Goal: Task Accomplishment & Management: Complete application form

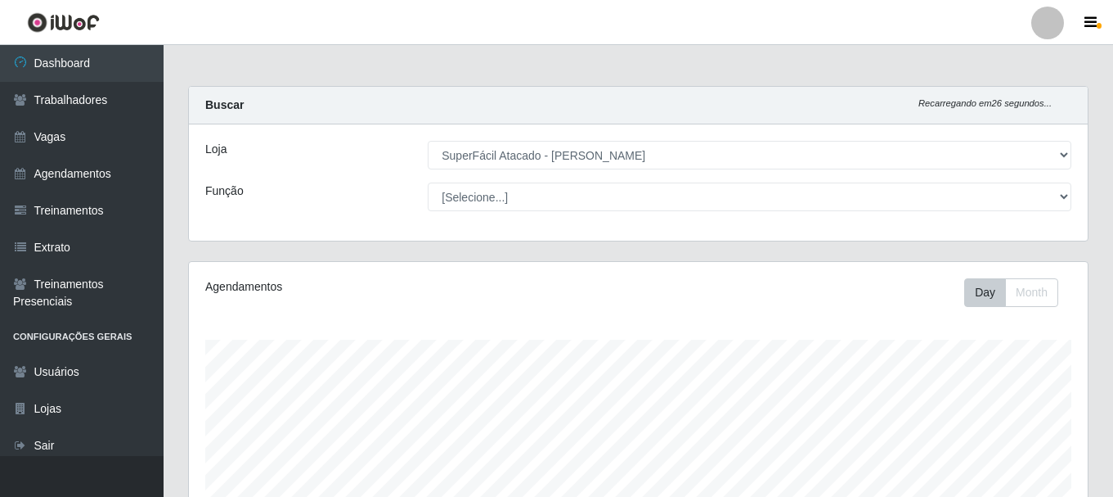
select select "399"
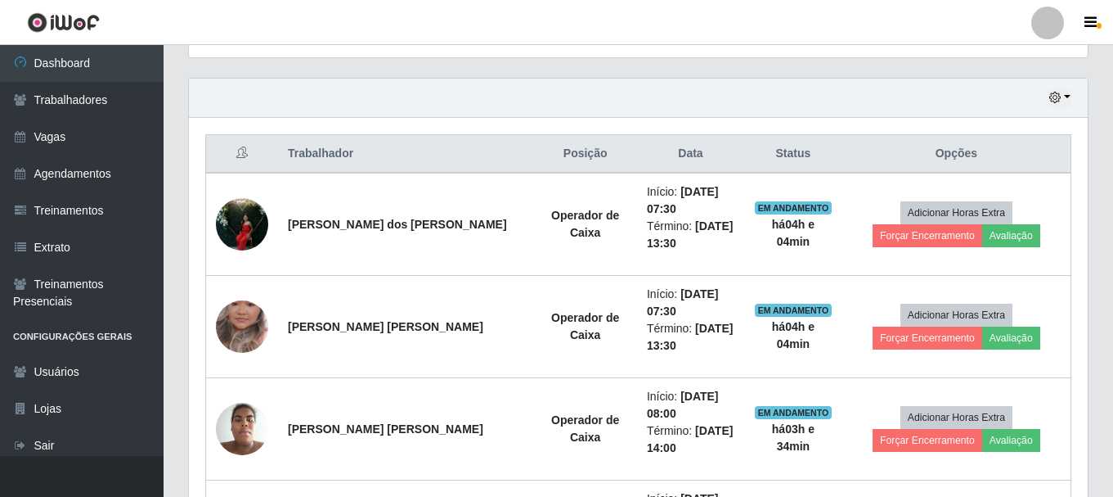
scroll to position [626, 0]
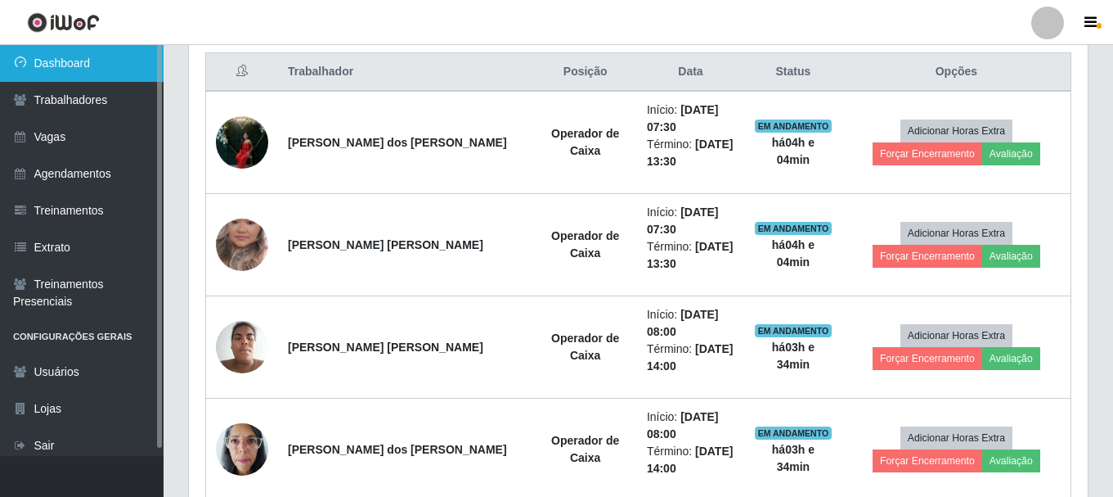
click at [106, 72] on link "Dashboard" at bounding box center [82, 63] width 164 height 37
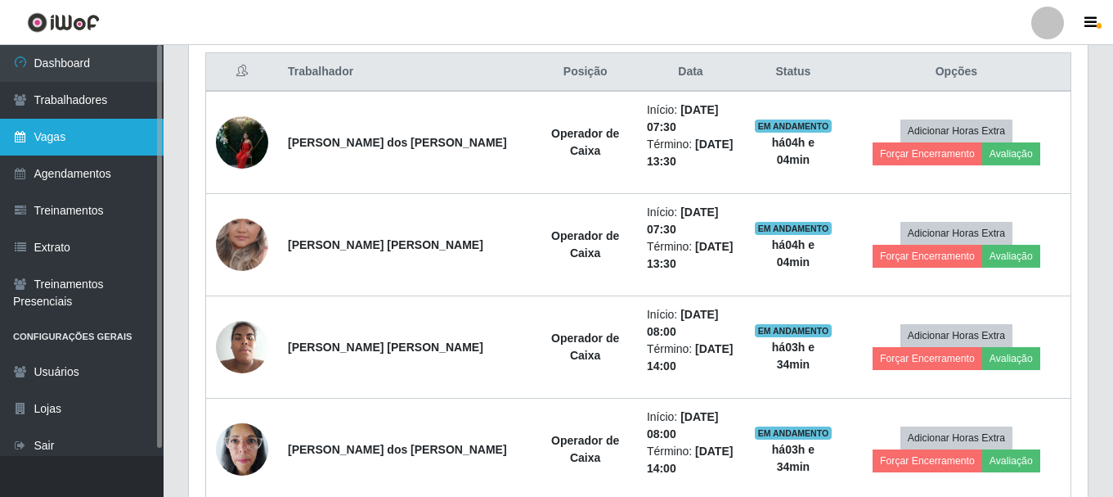
click at [72, 142] on link "Vagas" at bounding box center [82, 137] width 164 height 37
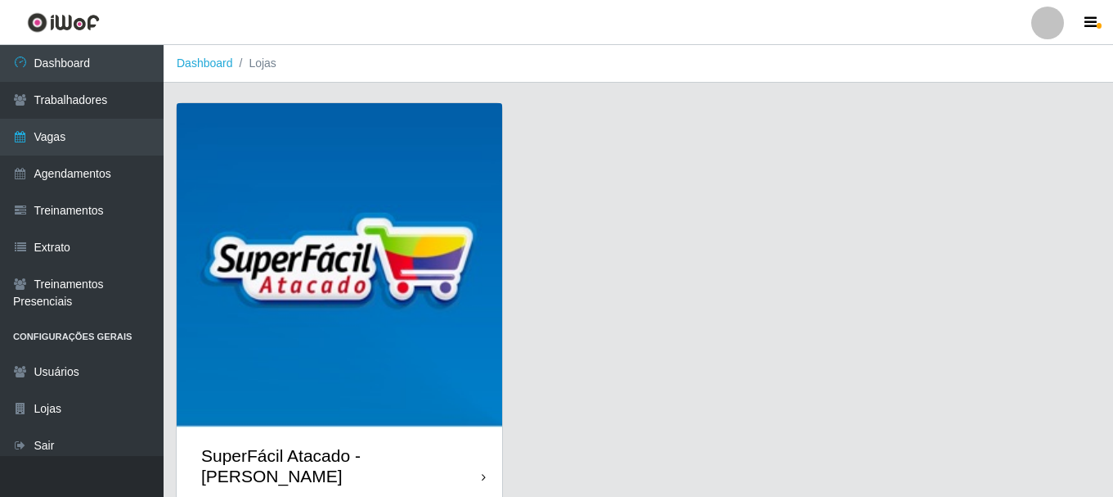
click at [479, 458] on div "SuperFácil Atacado - [PERSON_NAME]" at bounding box center [340, 466] width 326 height 74
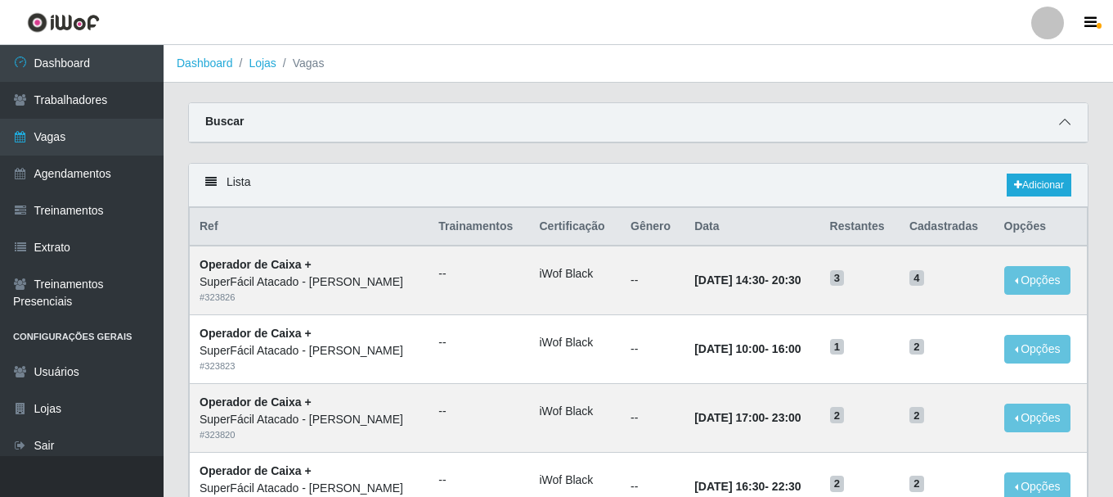
click at [1064, 124] on icon at bounding box center [1064, 121] width 11 height 11
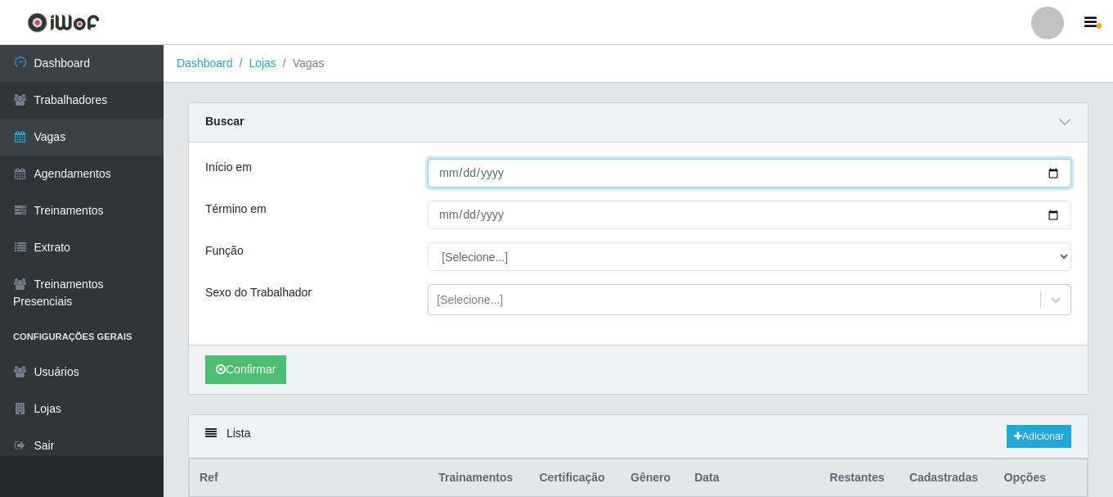
click at [1054, 174] on input "Início em" at bounding box center [750, 173] width 644 height 29
type input "[DATE]"
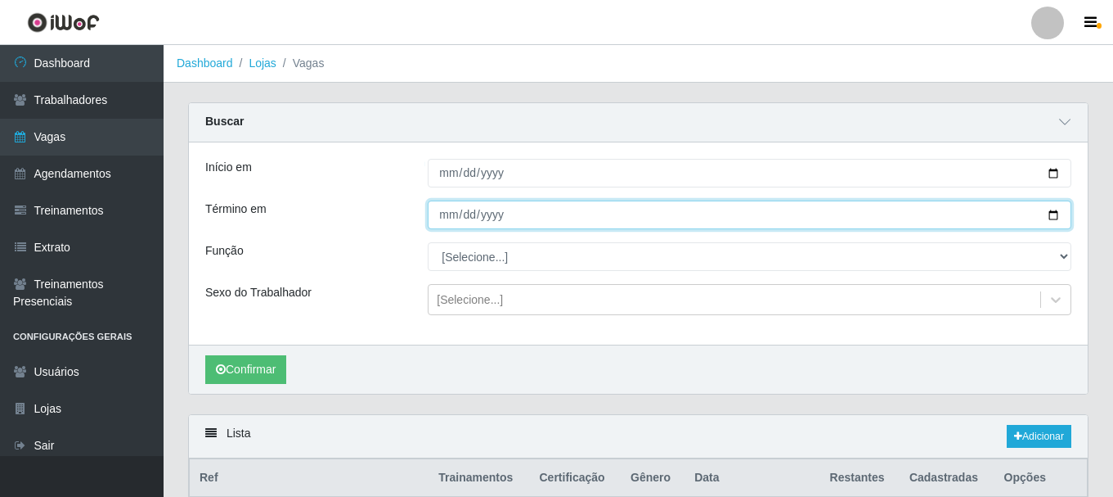
click at [1049, 214] on input "Término em" at bounding box center [750, 214] width 644 height 29
type input "[DATE]"
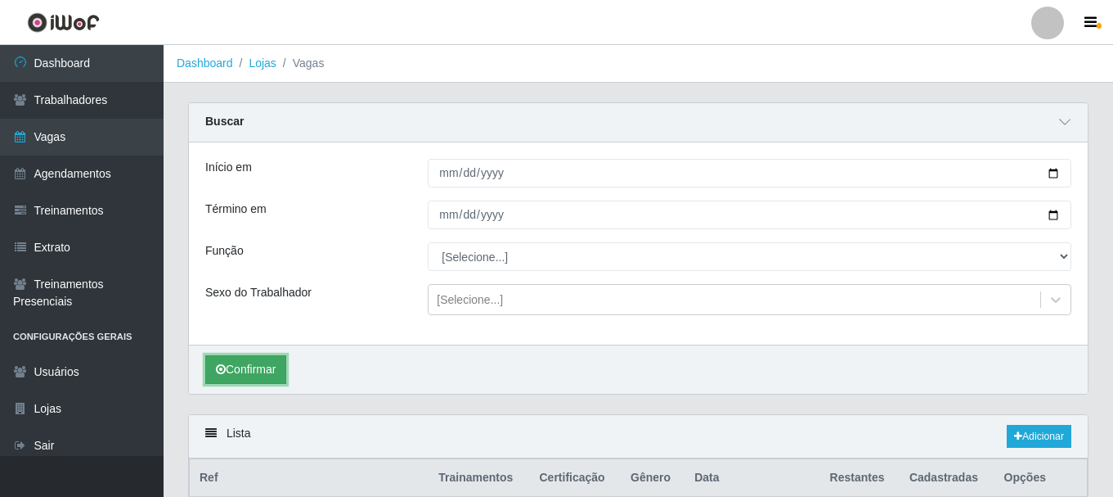
click at [283, 375] on button "Confirmar" at bounding box center [245, 369] width 81 height 29
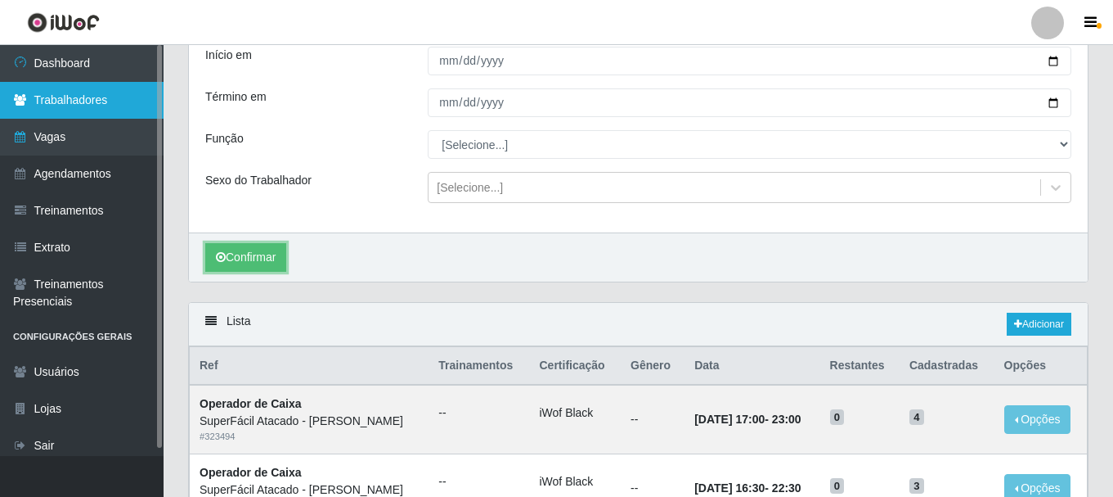
scroll to position [111, 0]
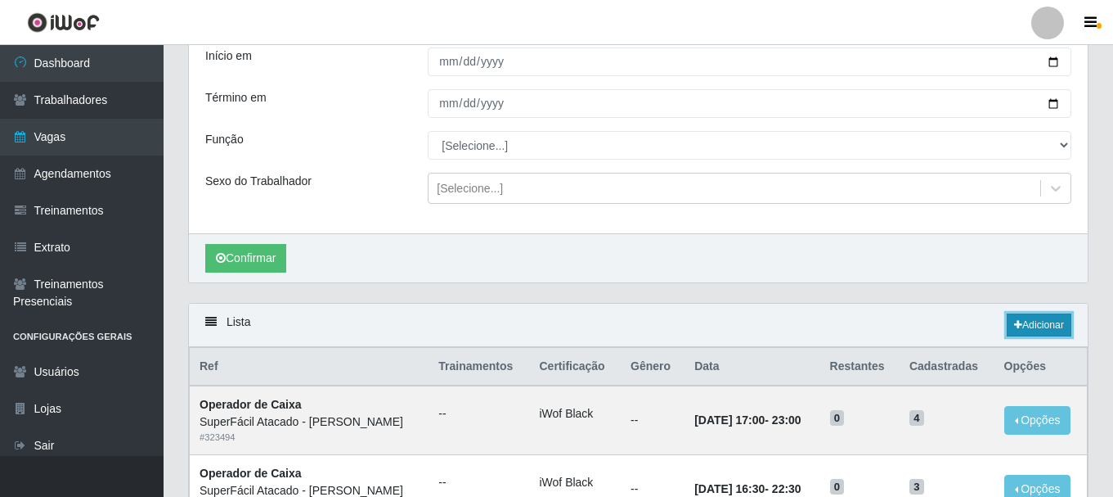
click at [1055, 326] on link "Adicionar" at bounding box center [1039, 324] width 65 height 23
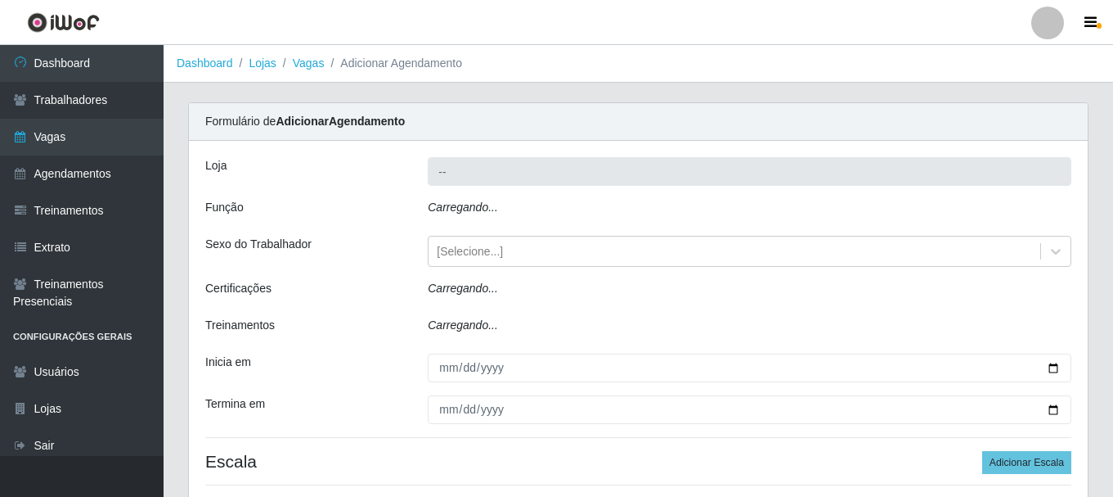
type input "SuperFácil Atacado - [PERSON_NAME]"
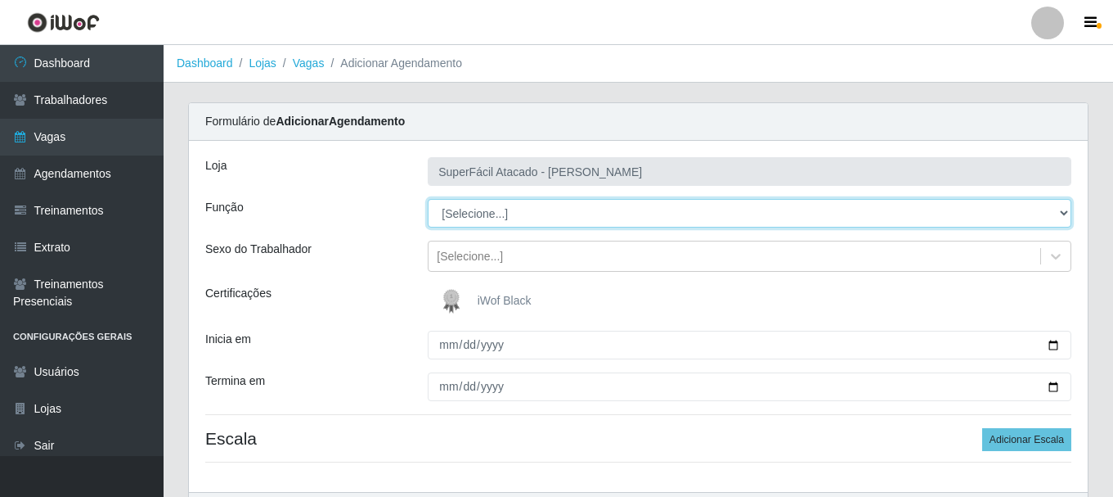
click at [1067, 214] on select "[Selecione...] Embalador Embalador + Embalador ++ Operador de Caixa Operador de…" at bounding box center [750, 213] width 644 height 29
select select "22"
click at [428, 199] on select "[Selecione...] Embalador Embalador + Embalador ++ Operador de Caixa Operador de…" at bounding box center [750, 213] width 644 height 29
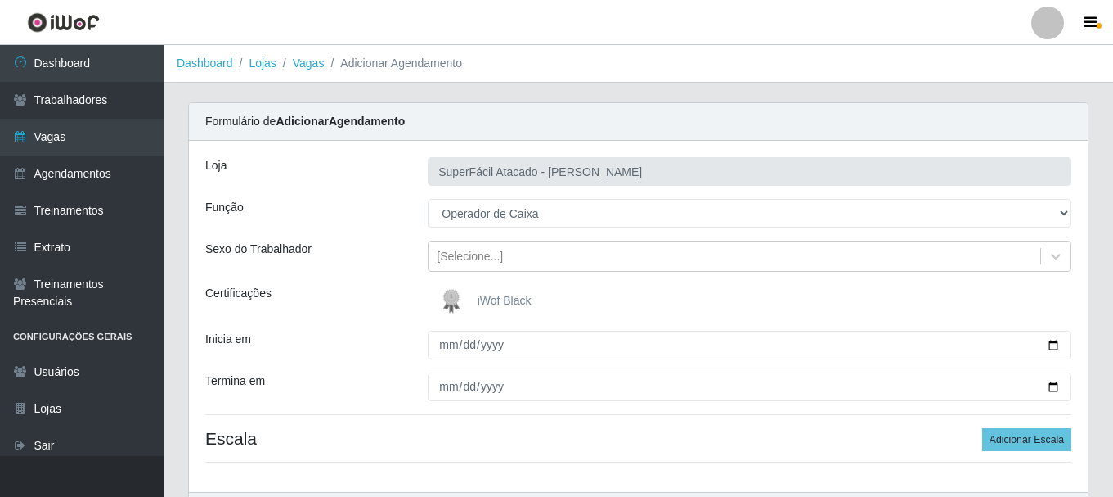
click at [511, 295] on span "iWof Black" at bounding box center [505, 300] width 54 height 13
click at [0, 0] on input "iWof Black" at bounding box center [0, 0] width 0 height 0
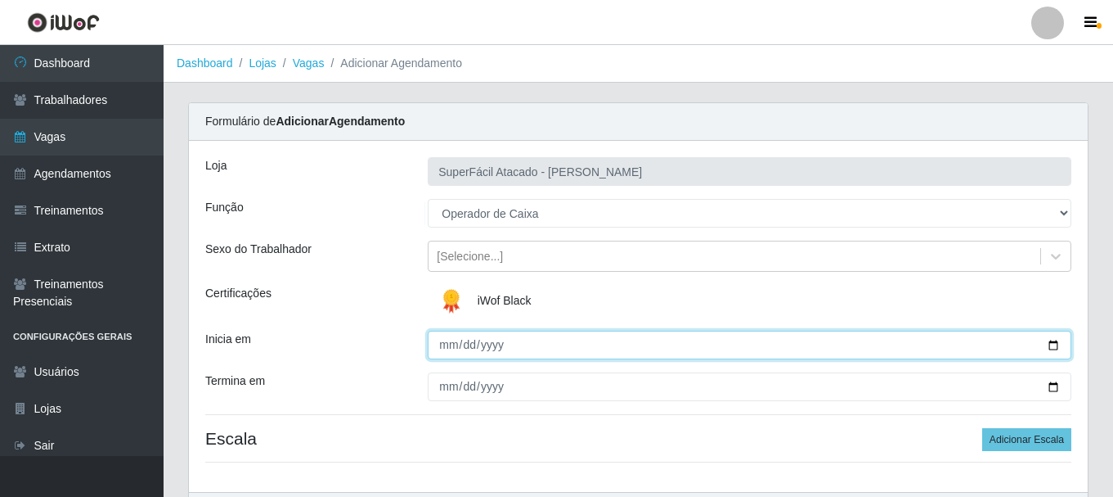
click at [1062, 340] on input "Inicia em" at bounding box center [750, 345] width 644 height 29
click at [446, 346] on input "Inicia em" at bounding box center [750, 345] width 644 height 29
type input "[DATE]"
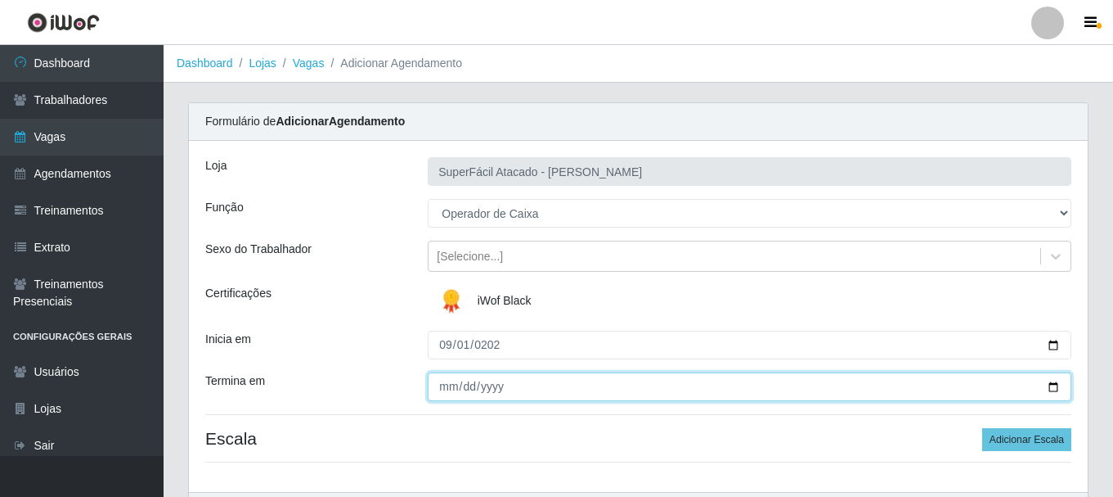
drag, startPoint x: 450, startPoint y: 388, endPoint x: 530, endPoint y: 387, distance: 80.2
click at [454, 386] on input "Termina em" at bounding box center [750, 386] width 644 height 29
type input "[DATE]"
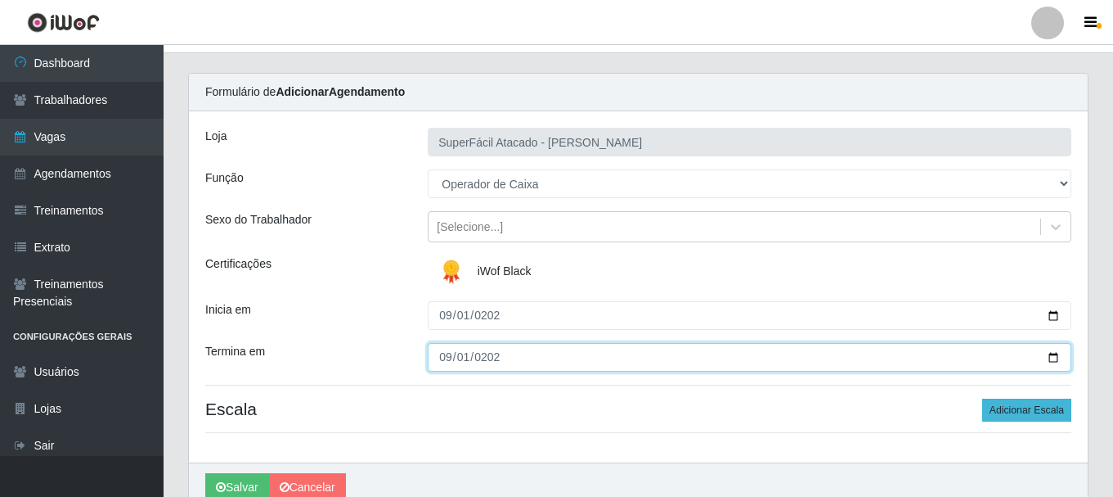
scroll to position [82, 0]
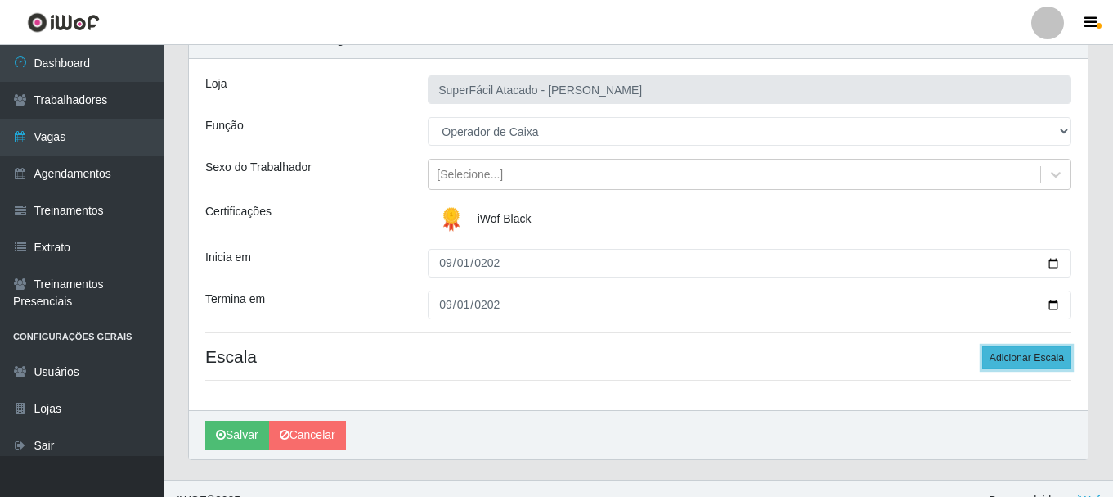
click at [1046, 362] on button "Adicionar Escala" at bounding box center [1027, 357] width 89 height 23
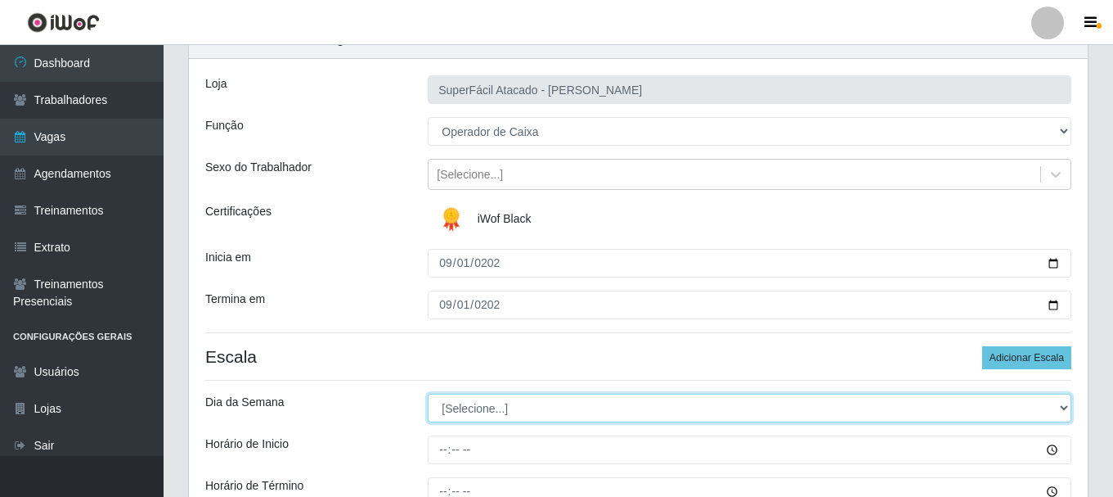
click at [1065, 408] on select "[Selecione...] Segunda Terça Quarta Quinta Sexta Sábado Domingo" at bounding box center [750, 408] width 644 height 29
select select "1"
click at [428, 394] on select "[Selecione...] Segunda Terça Quarta Quinta Sexta Sábado Domingo" at bounding box center [750, 408] width 644 height 29
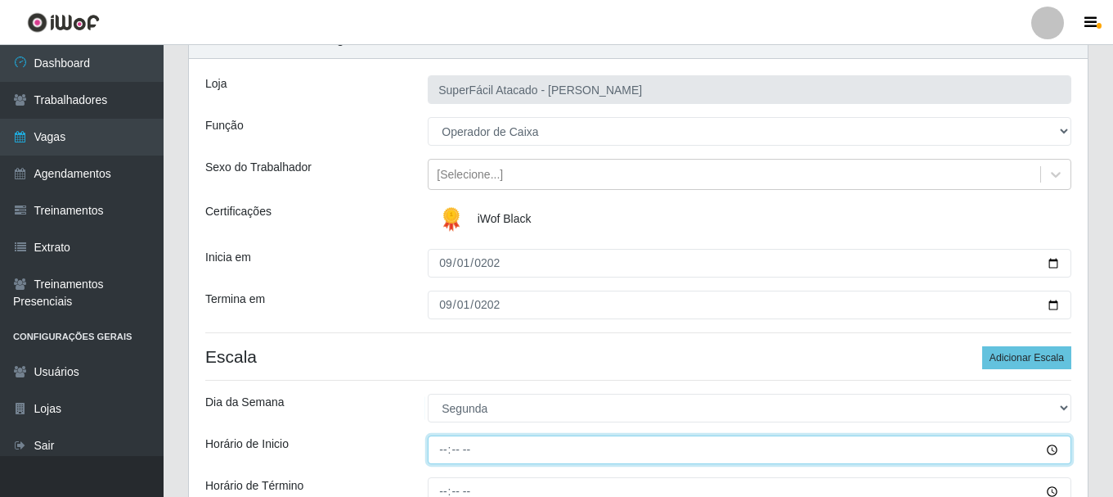
click at [442, 456] on input "Horário de Inicio" at bounding box center [750, 449] width 644 height 29
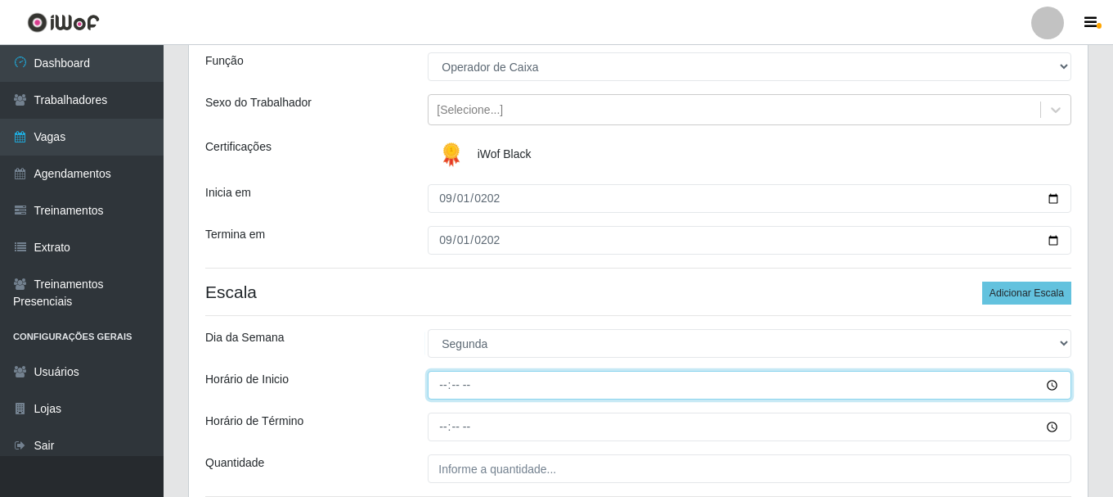
scroll to position [245, 0]
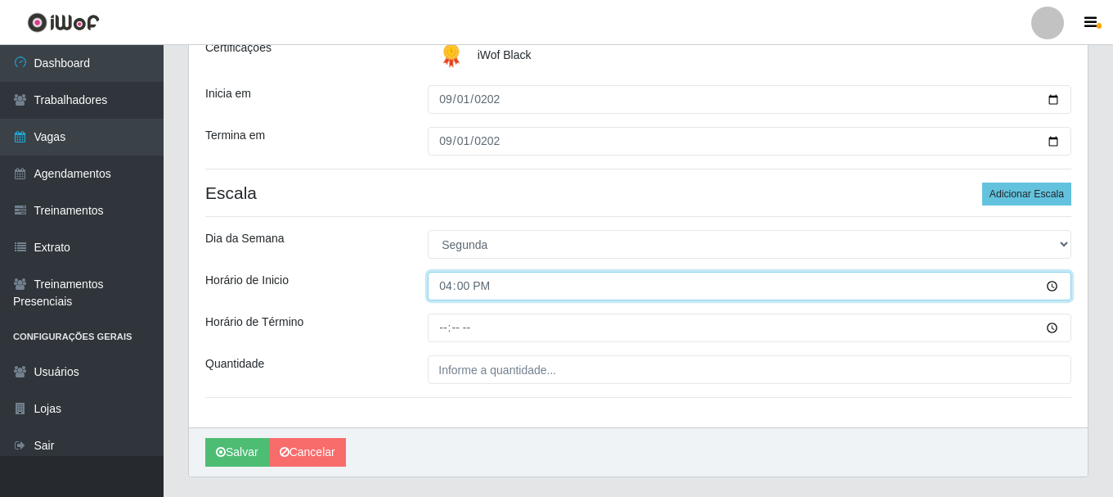
click at [447, 285] on input "16:00" at bounding box center [750, 286] width 644 height 29
type input "15:00"
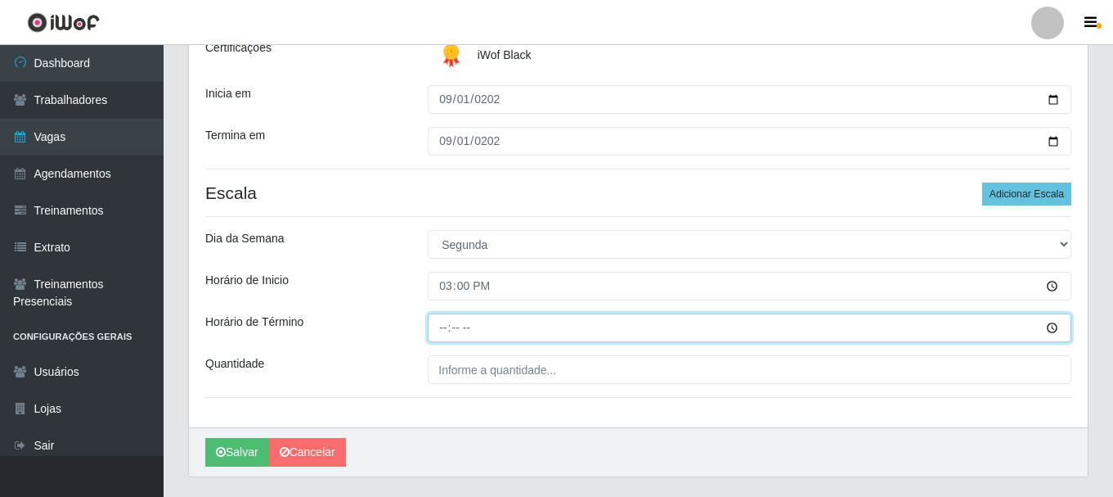
drag, startPoint x: 446, startPoint y: 330, endPoint x: 502, endPoint y: 356, distance: 62.2
click at [445, 329] on input "Horário de Término" at bounding box center [750, 327] width 644 height 29
type input "21:00"
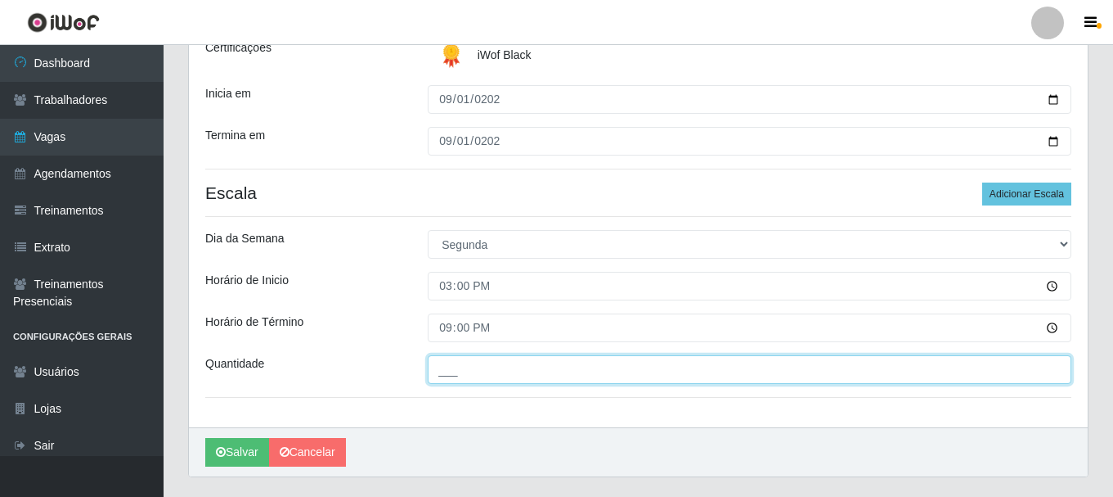
click at [586, 375] on input "___" at bounding box center [750, 369] width 644 height 29
type input "03_"
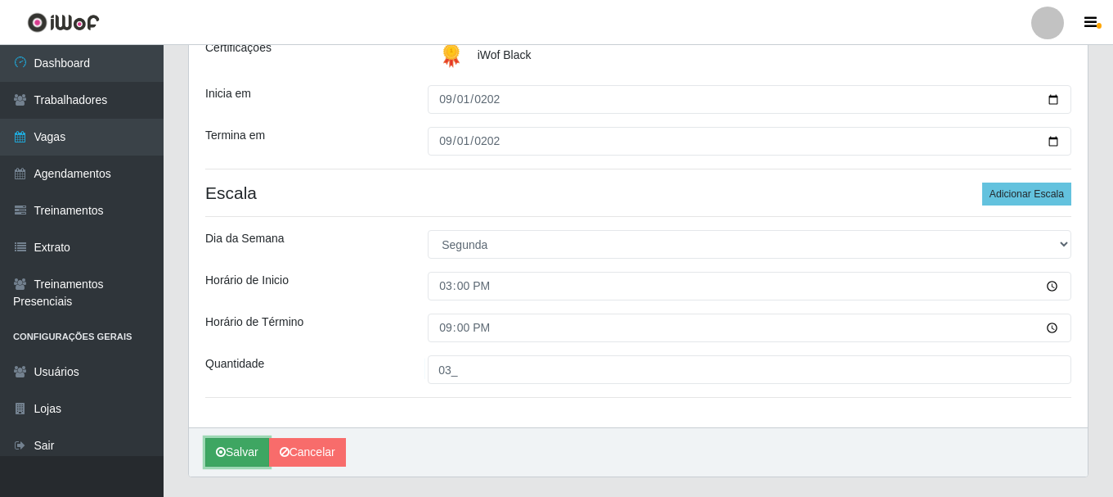
click at [237, 444] on button "Salvar" at bounding box center [237, 452] width 64 height 29
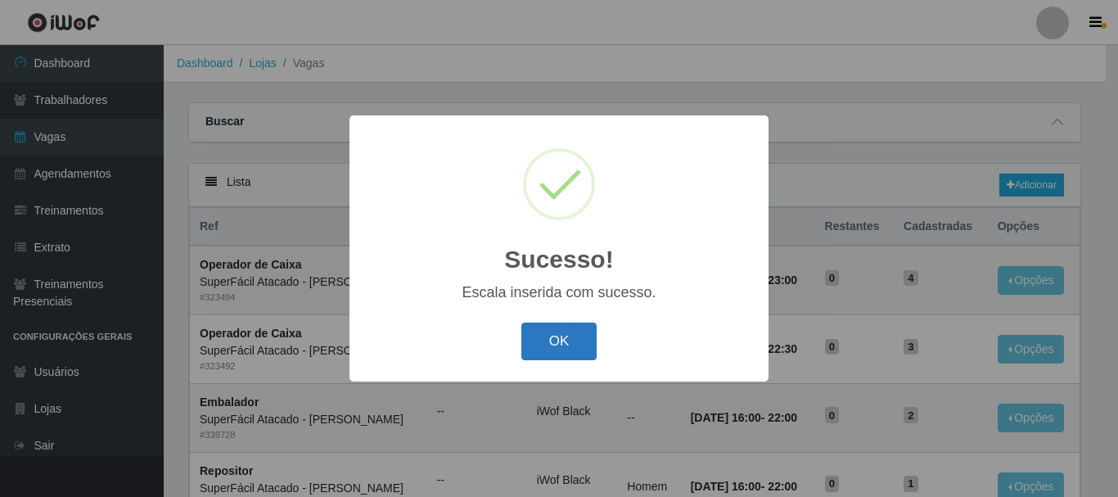
click at [565, 345] on button "OK" at bounding box center [559, 341] width 76 height 38
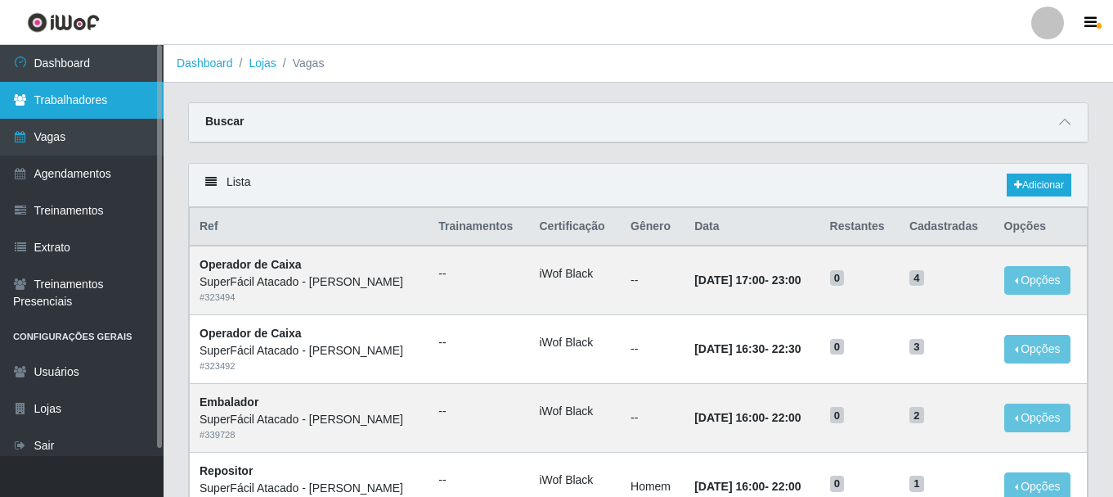
click at [108, 98] on link "Trabalhadores" at bounding box center [82, 100] width 164 height 37
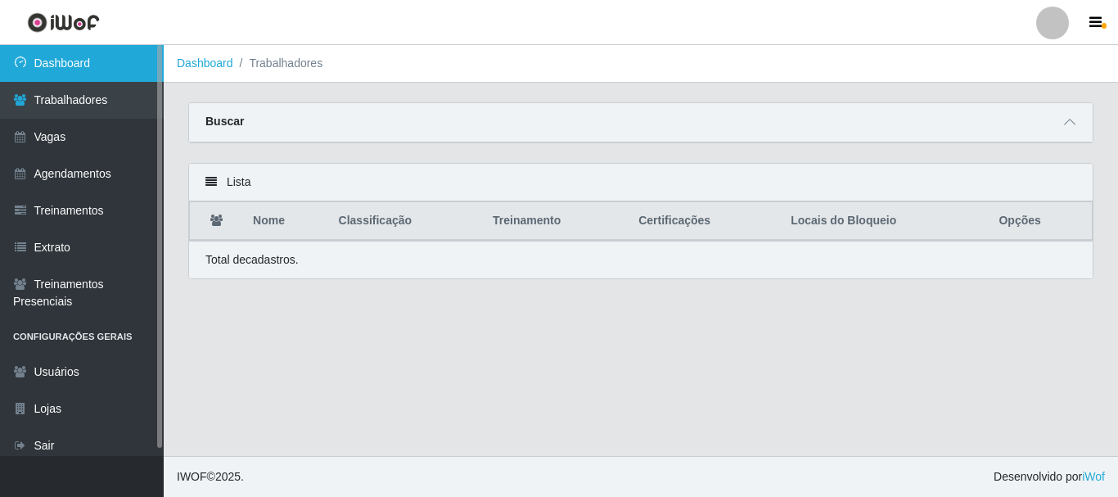
click at [100, 67] on link "Dashboard" at bounding box center [82, 63] width 164 height 37
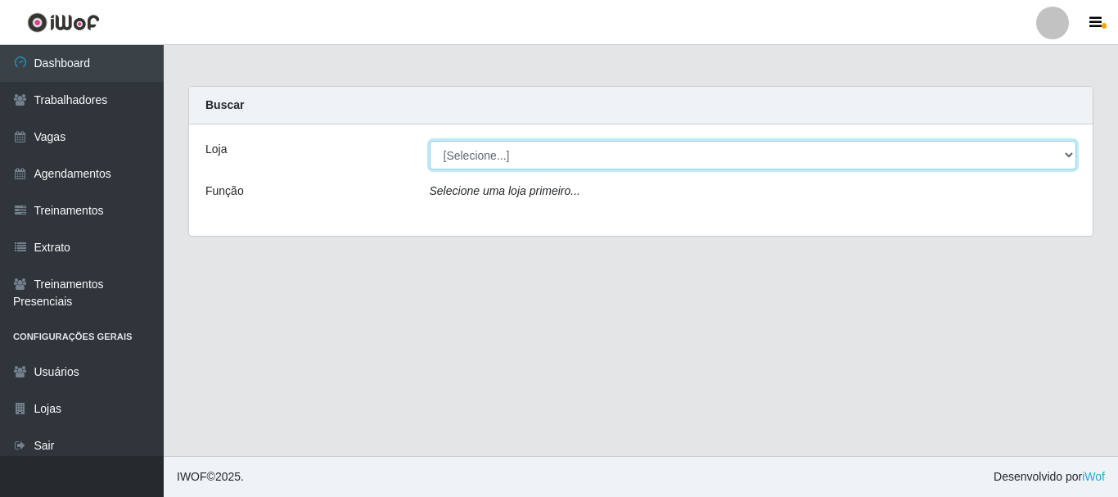
click at [1072, 156] on select "[Selecione...] SuperFácil Atacado - [PERSON_NAME]" at bounding box center [753, 155] width 647 height 29
select select "399"
click at [430, 141] on select "[Selecione...] SuperFácil Atacado - [PERSON_NAME]" at bounding box center [753, 155] width 647 height 29
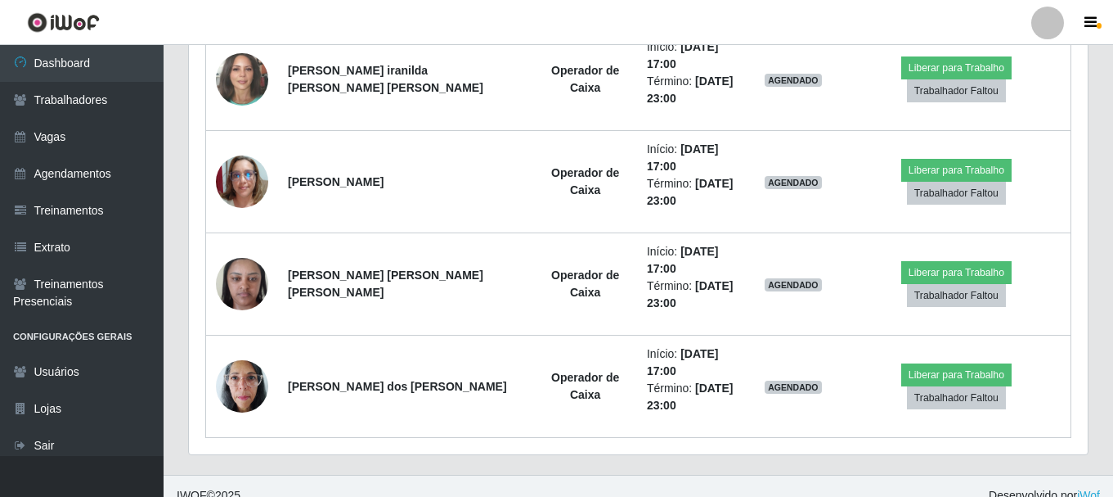
scroll to position [1935, 0]
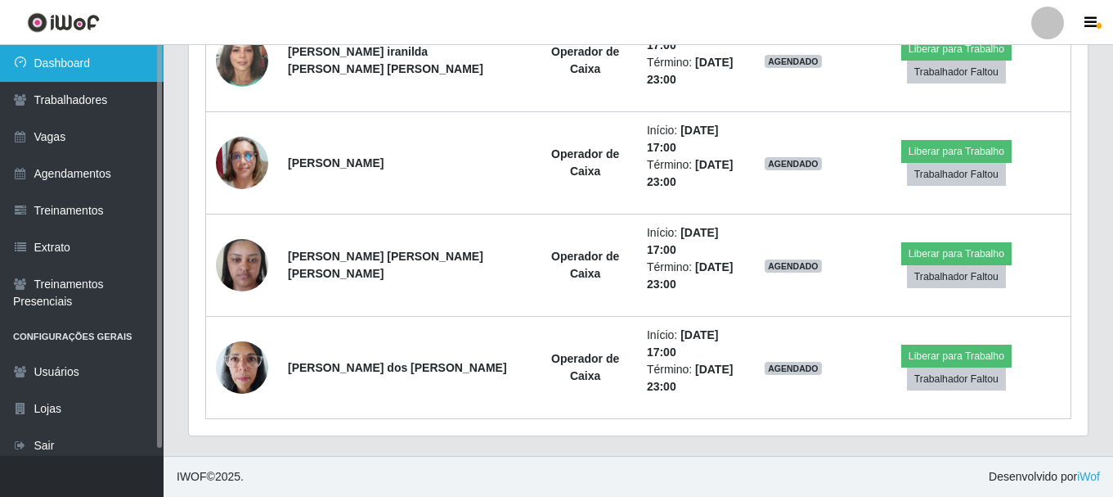
drag, startPoint x: 105, startPoint y: 65, endPoint x: 117, endPoint y: 88, distance: 26.0
click at [106, 65] on link "Dashboard" at bounding box center [82, 63] width 164 height 37
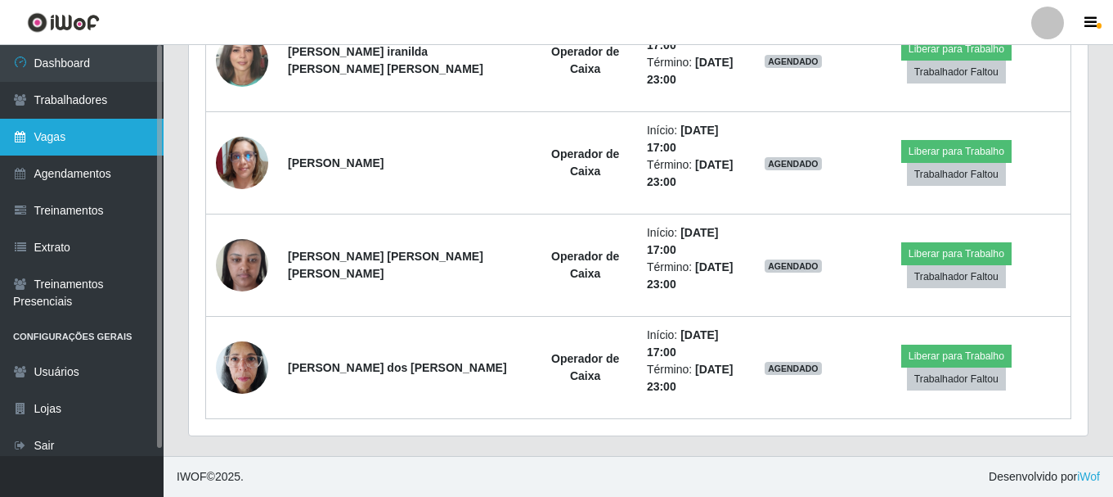
click at [88, 137] on link "Vagas" at bounding box center [82, 137] width 164 height 37
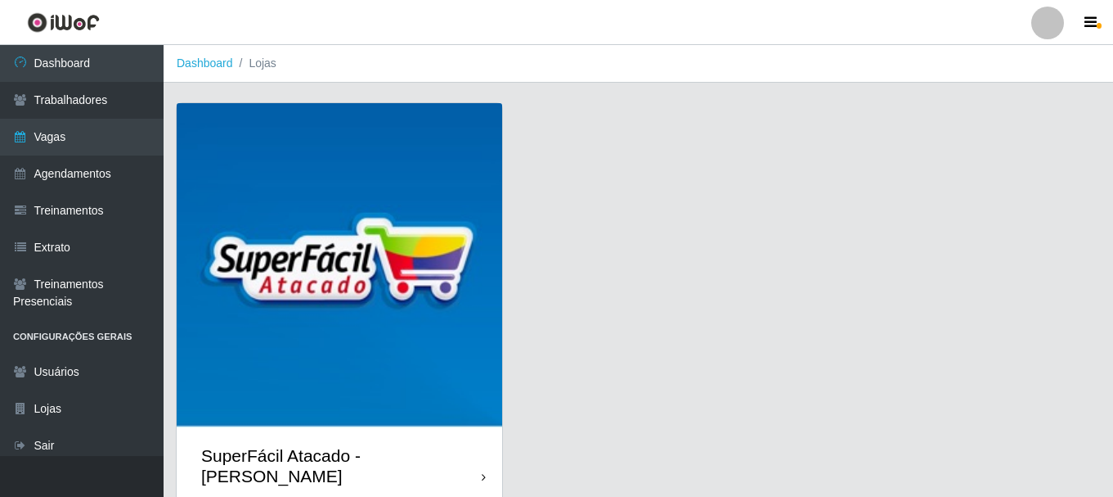
click at [477, 461] on div "SuperFácil Atacado - [PERSON_NAME]" at bounding box center [340, 466] width 326 height 74
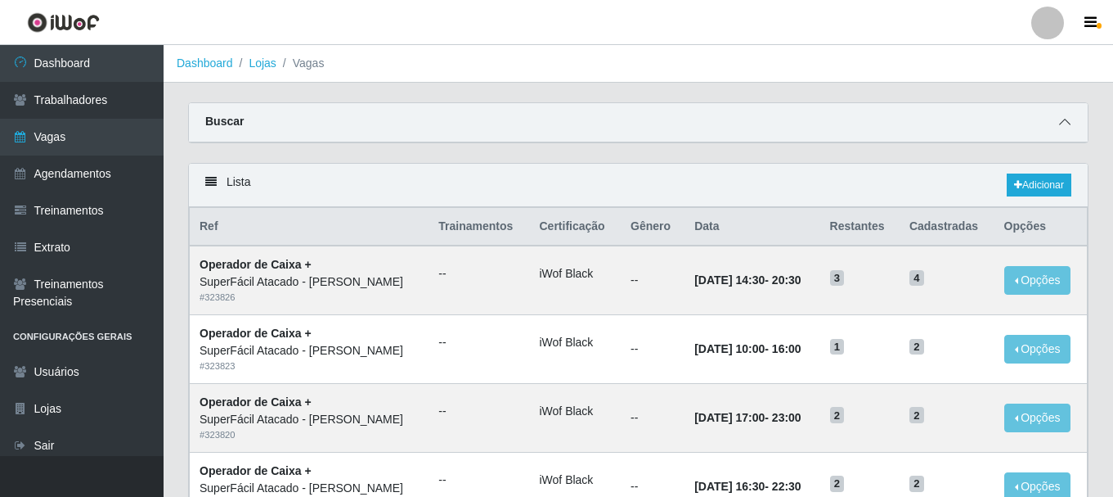
click at [1064, 124] on icon at bounding box center [1064, 121] width 11 height 11
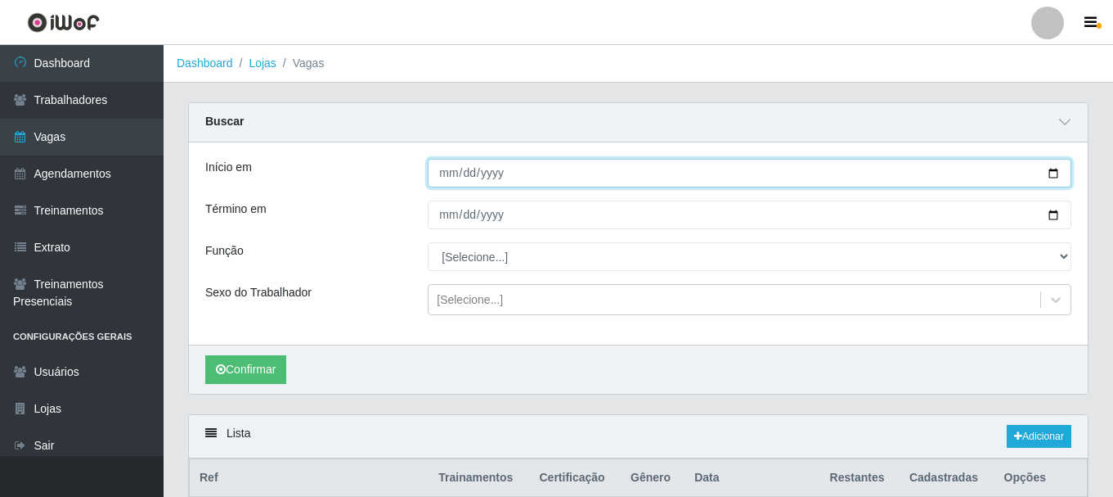
click at [560, 173] on input "Início em" at bounding box center [750, 173] width 644 height 29
type input "[DATE]"
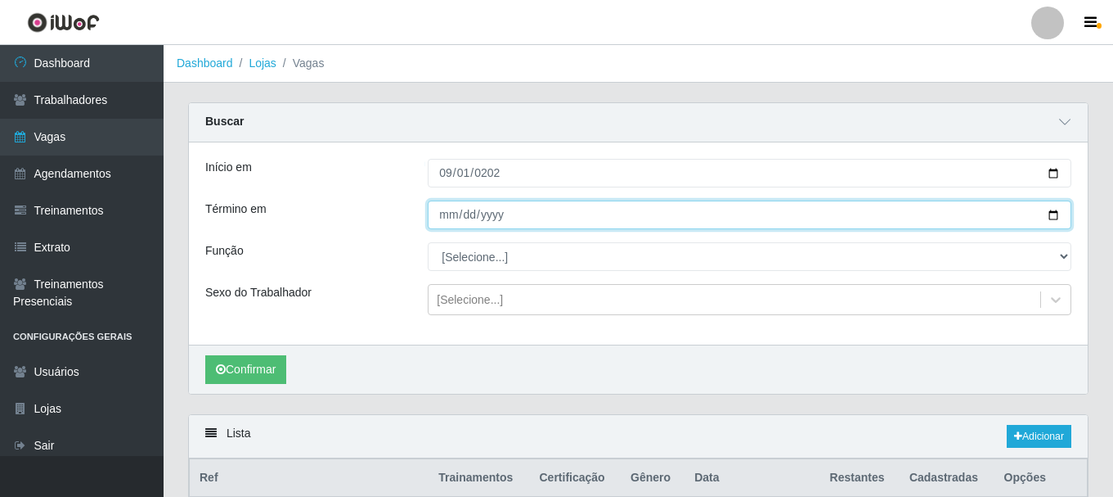
click at [452, 211] on input "Término em" at bounding box center [750, 214] width 644 height 29
type input "[DATE]"
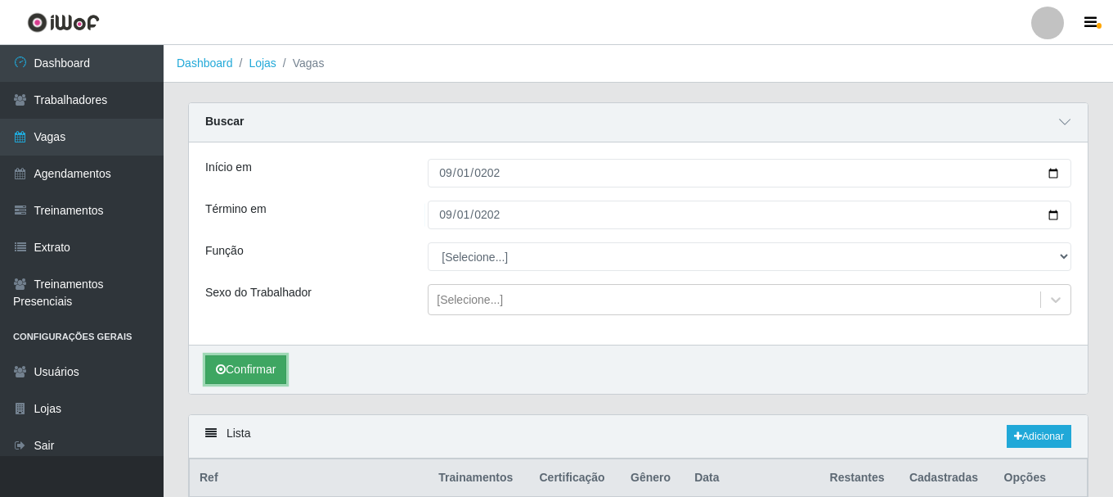
click at [270, 364] on button "Confirmar" at bounding box center [245, 369] width 81 height 29
click at [1045, 425] on div "Lista Adicionar" at bounding box center [638, 436] width 899 height 43
click at [1046, 443] on link "Adicionar" at bounding box center [1039, 436] width 65 height 23
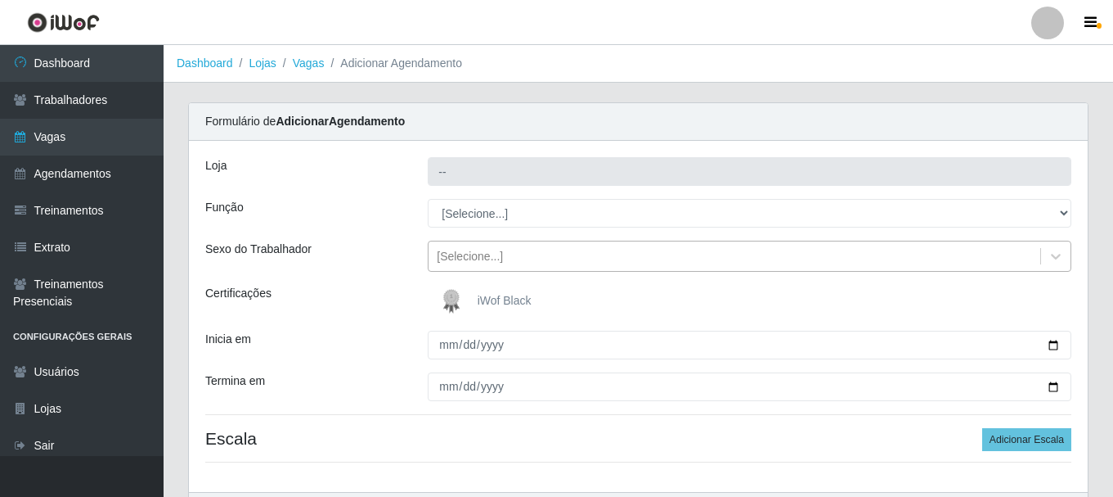
type input "SuperFácil Atacado - [PERSON_NAME]"
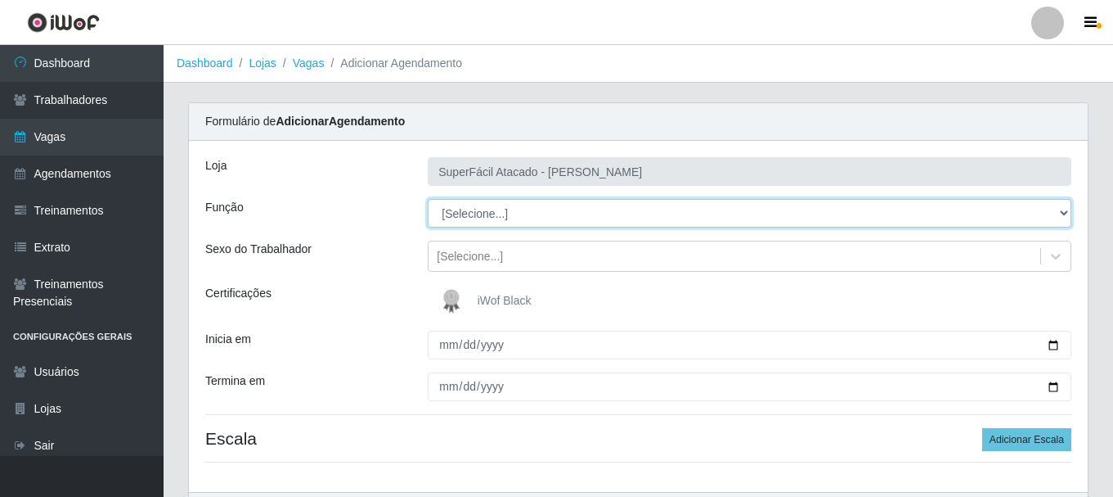
click at [1050, 214] on select "[Selecione...] Embalador Embalador + Embalador ++ Operador de Caixa Operador de…" at bounding box center [750, 213] width 644 height 29
select select "24"
click at [428, 199] on select "[Selecione...] Embalador Embalador + Embalador ++ Operador de Caixa Operador de…" at bounding box center [750, 213] width 644 height 29
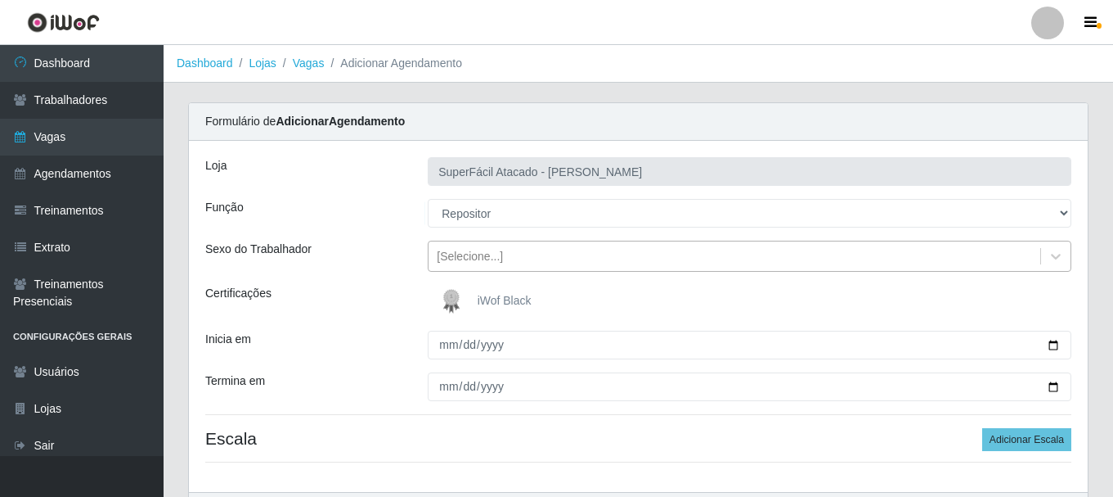
click at [499, 263] on div "[Selecione...]" at bounding box center [470, 256] width 66 height 17
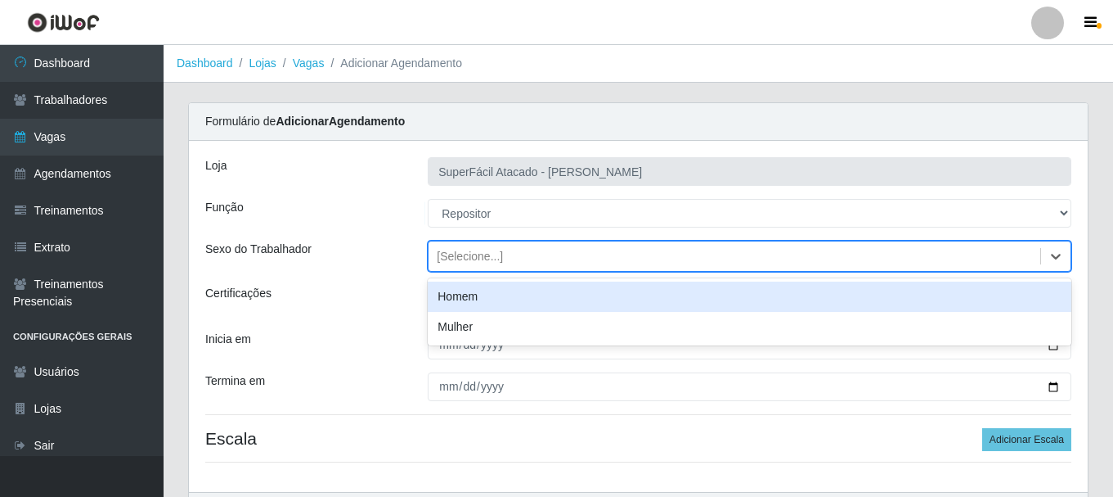
click at [482, 295] on div "Homem" at bounding box center [750, 296] width 644 height 30
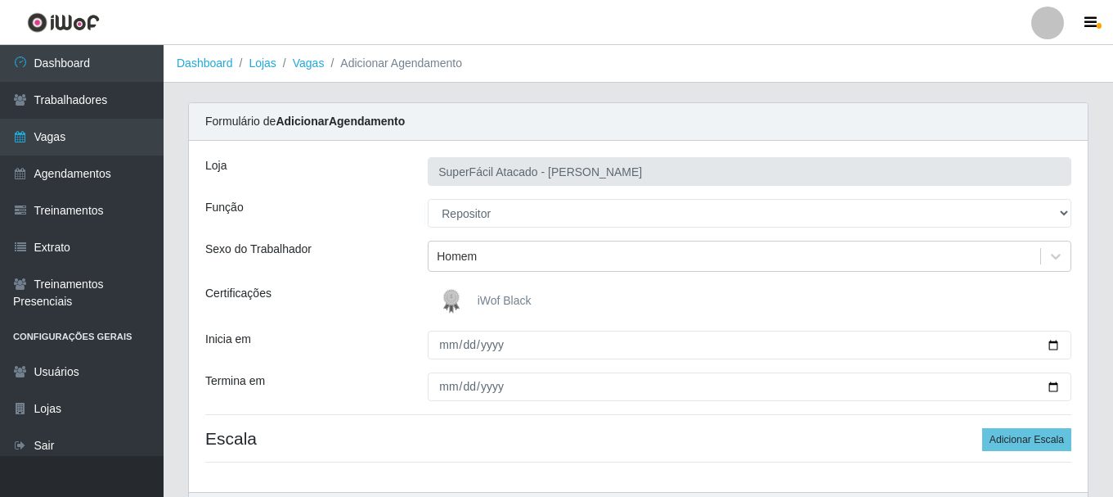
click at [492, 301] on span "iWof Black" at bounding box center [505, 300] width 54 height 13
click at [0, 0] on input "iWof Black" at bounding box center [0, 0] width 0 height 0
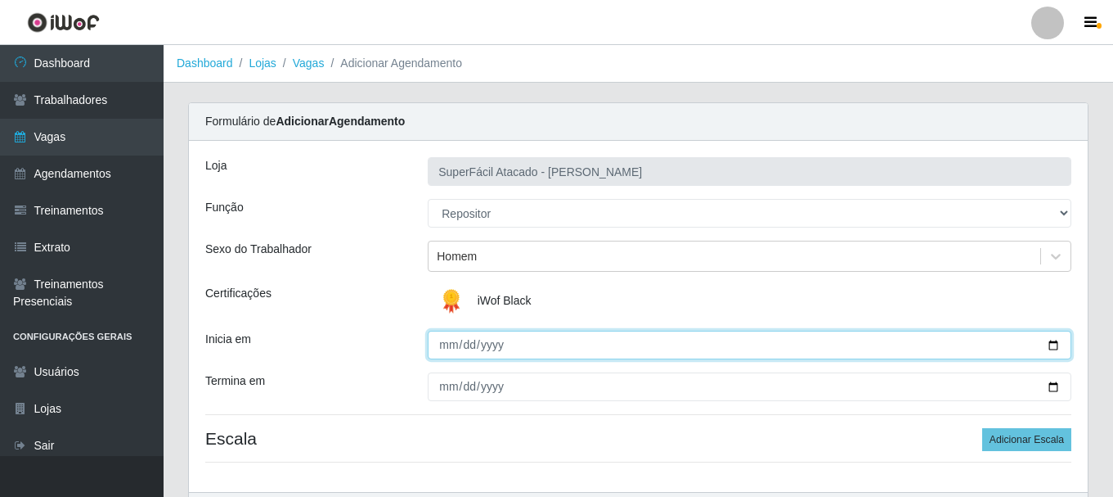
click at [1050, 346] on input "Inicia em" at bounding box center [750, 345] width 644 height 29
type input "[DATE]"
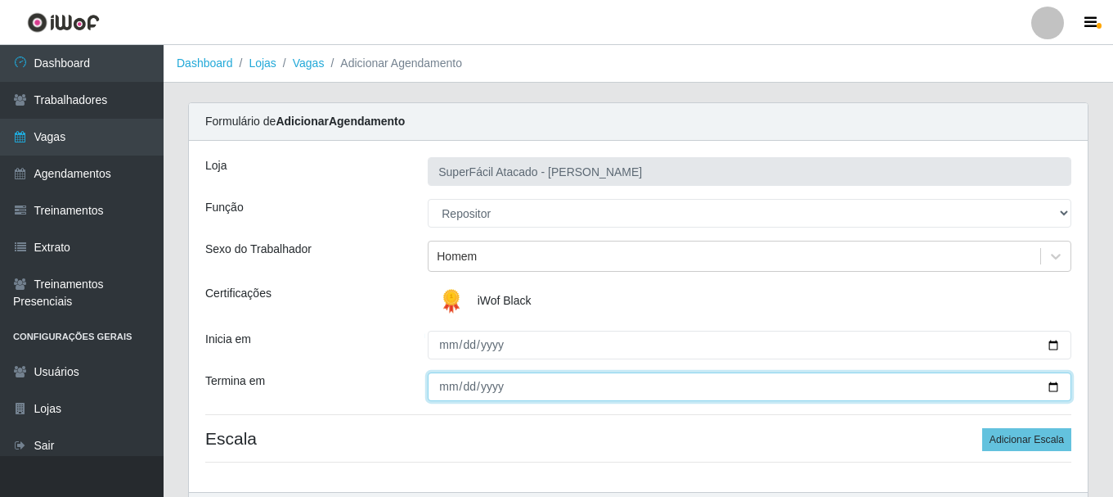
click at [1052, 387] on input "Termina em" at bounding box center [750, 386] width 644 height 29
type input "[DATE]"
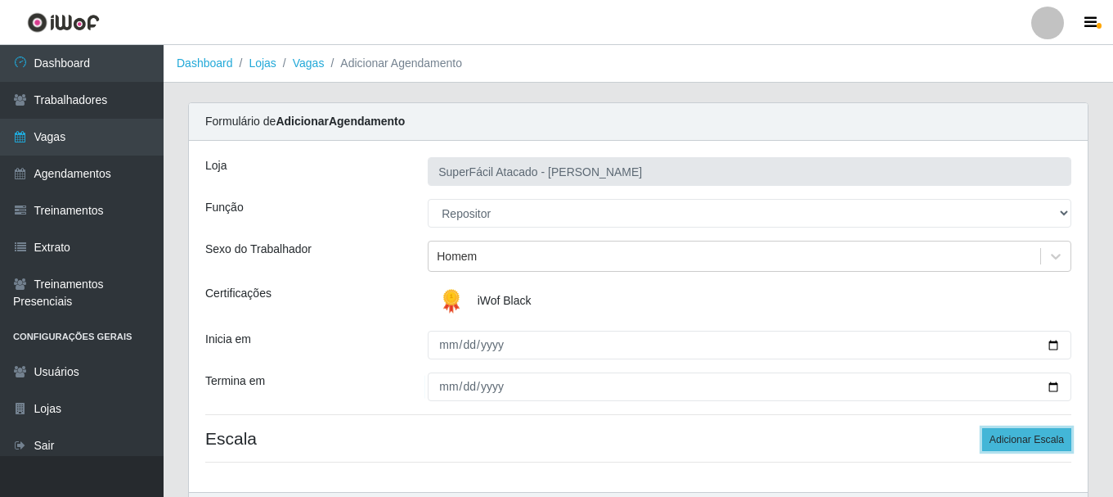
click at [1010, 441] on button "Adicionar Escala" at bounding box center [1027, 439] width 89 height 23
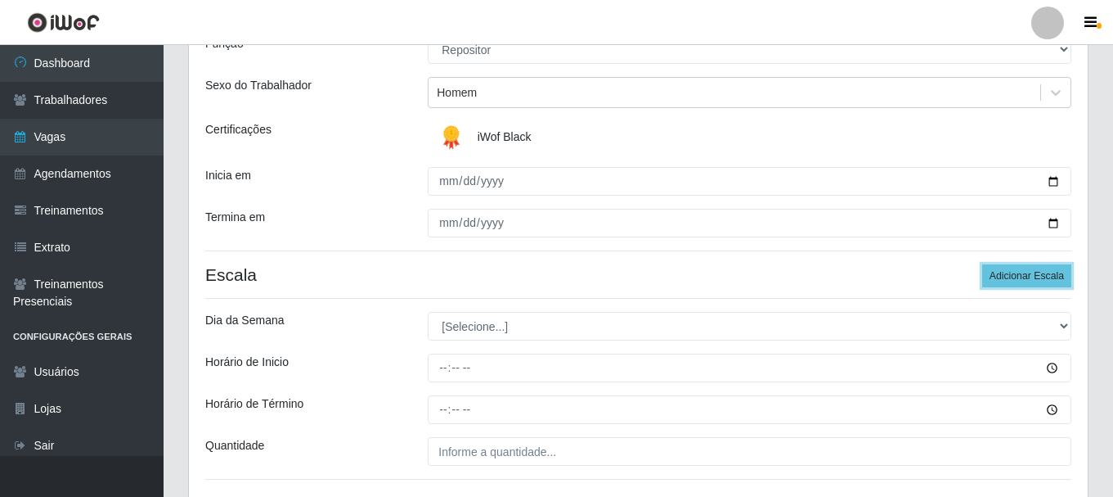
scroll to position [245, 0]
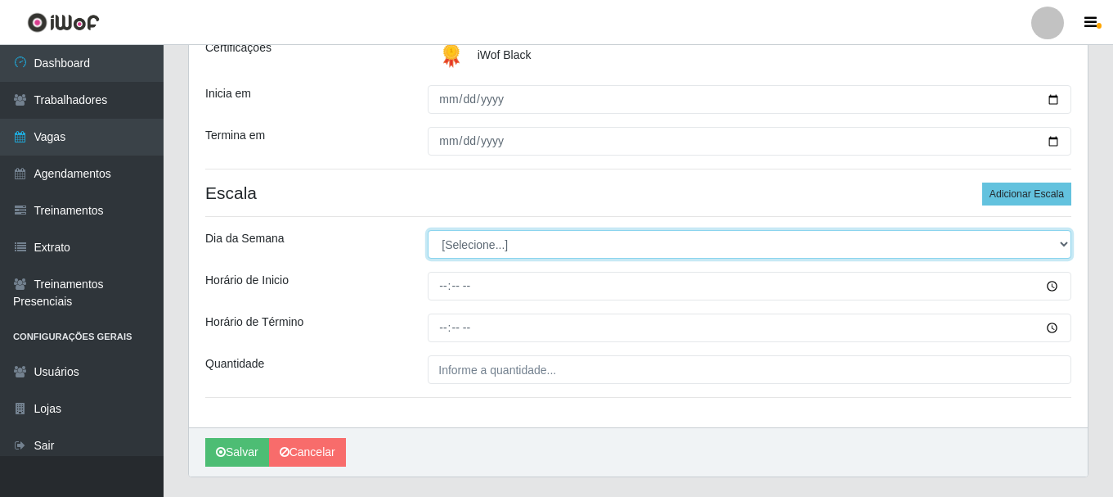
click at [1062, 243] on select "[Selecione...] Segunda Terça Quarta Quinta Sexta Sábado Domingo" at bounding box center [750, 244] width 644 height 29
select select "1"
click at [428, 230] on select "[Selecione...] Segunda Terça Quarta Quinta Sexta Sábado Domingo" at bounding box center [750, 244] width 644 height 29
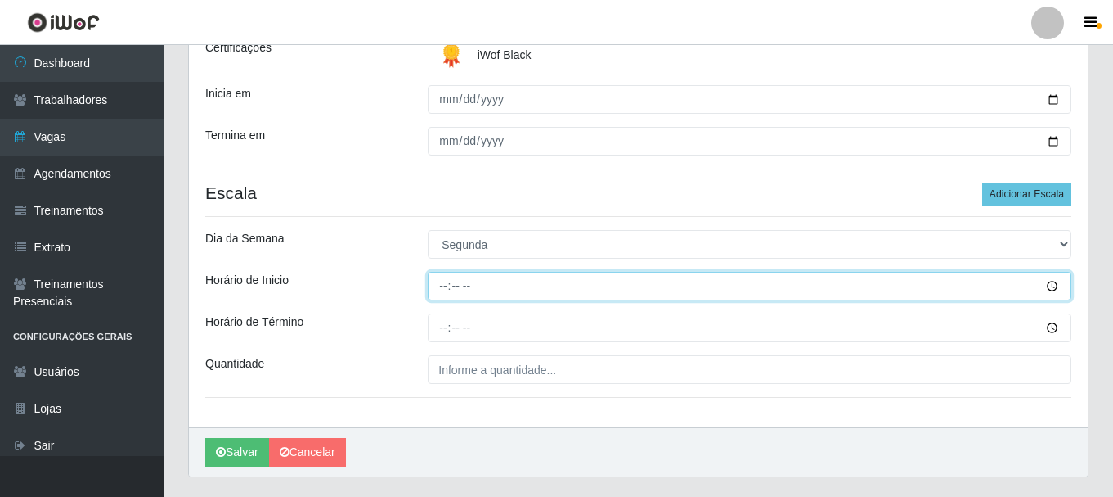
click at [448, 283] on input "Horário de Inicio" at bounding box center [750, 286] width 644 height 29
type input "23:00"
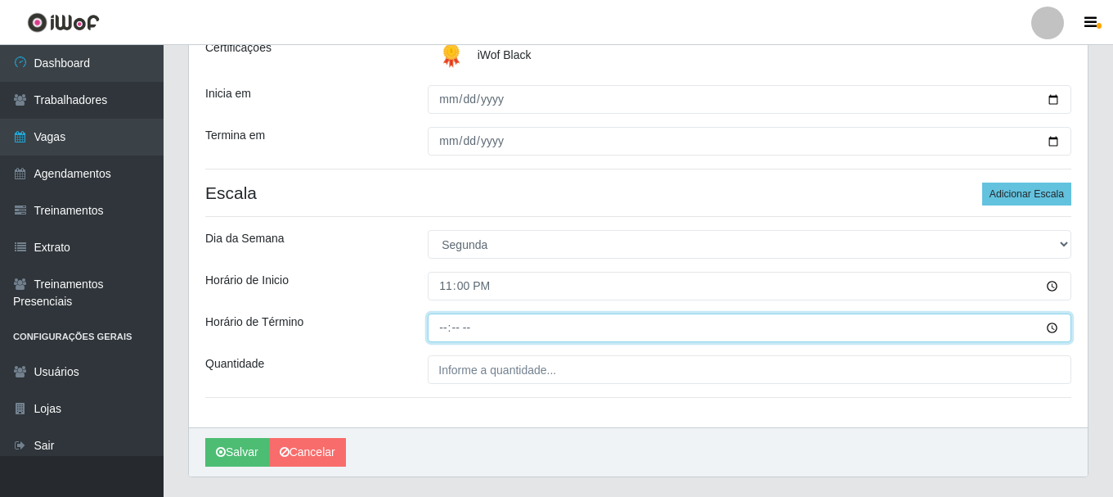
click at [434, 326] on input "Horário de Término" at bounding box center [750, 327] width 644 height 29
type input "05:00"
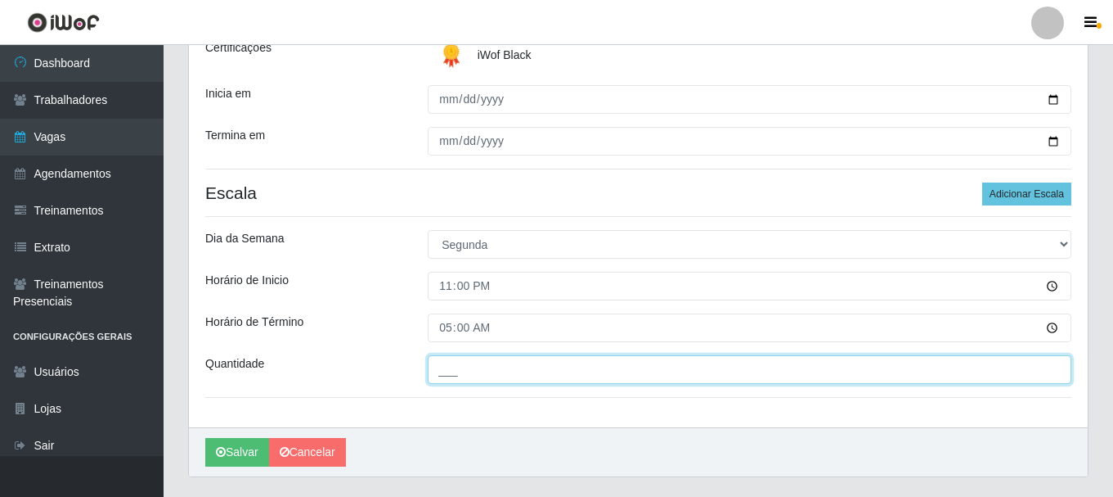
click at [458, 378] on input "___" at bounding box center [750, 369] width 644 height 29
type input "02_"
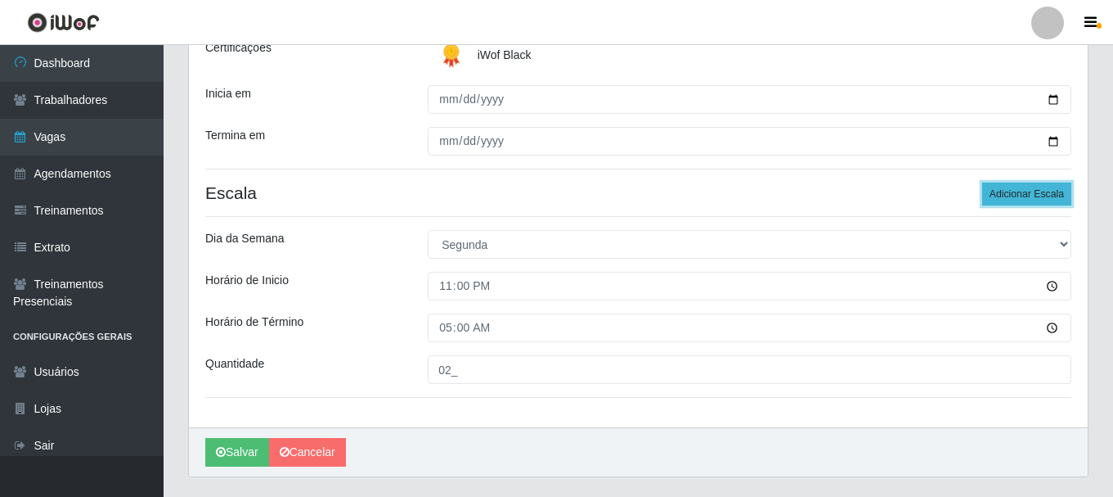
click at [1000, 191] on button "Adicionar Escala" at bounding box center [1027, 193] width 89 height 23
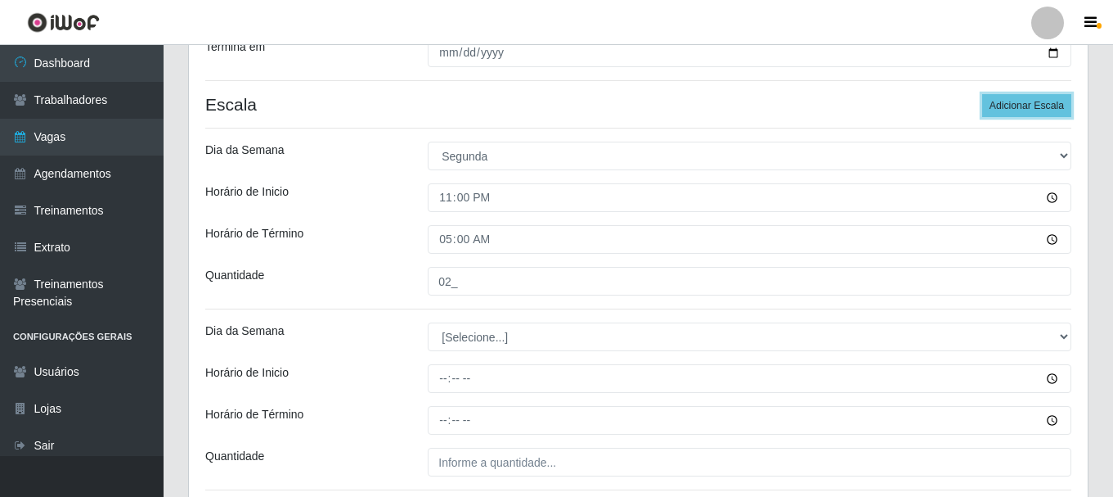
scroll to position [409, 0]
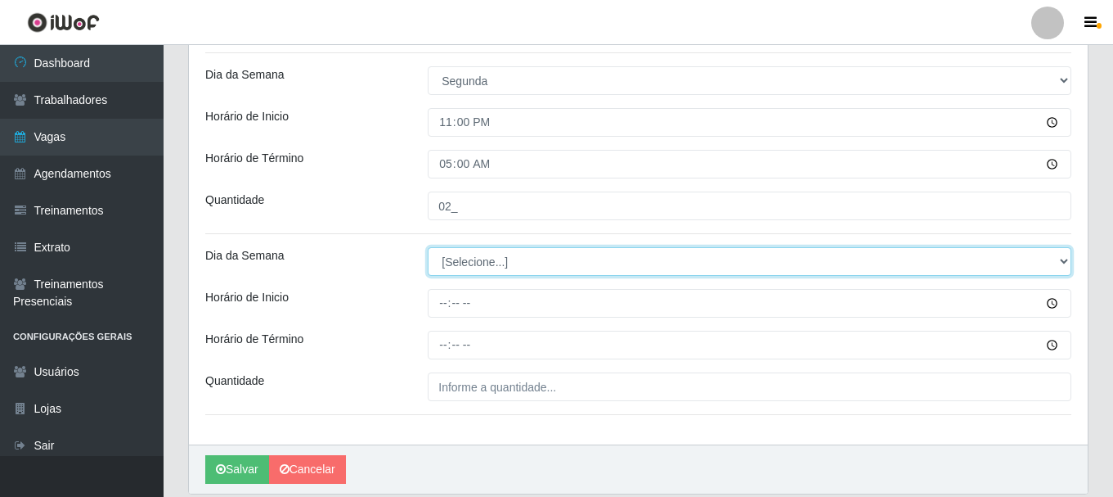
click at [1050, 264] on select "[Selecione...] Segunda Terça Quarta Quinta Sexta Sábado Domingo" at bounding box center [750, 261] width 644 height 29
select select "2"
click at [428, 247] on select "[Selecione...] Segunda Terça Quarta Quinta Sexta Sábado Domingo" at bounding box center [750, 261] width 644 height 29
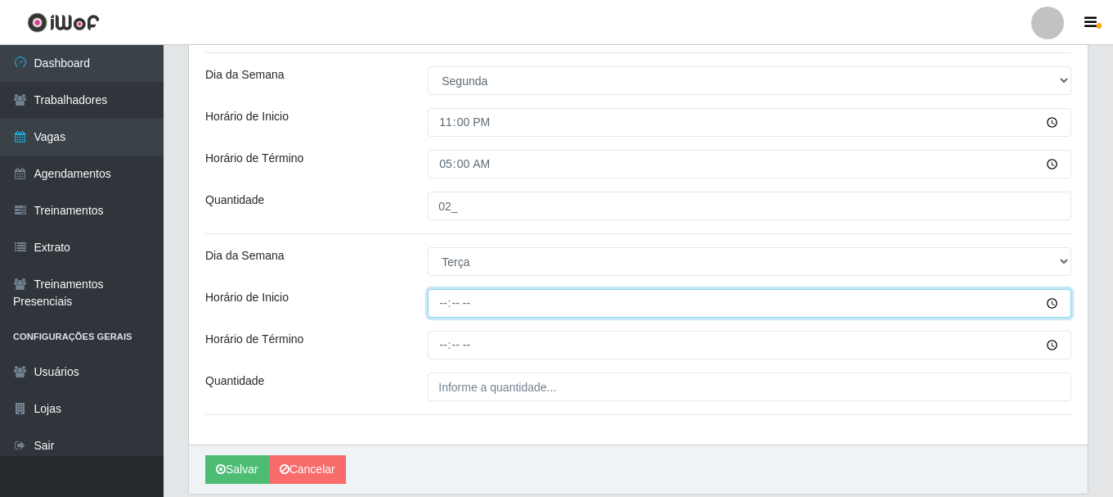
click at [443, 304] on input "Horário de Inicio" at bounding box center [750, 303] width 644 height 29
type input "23:00"
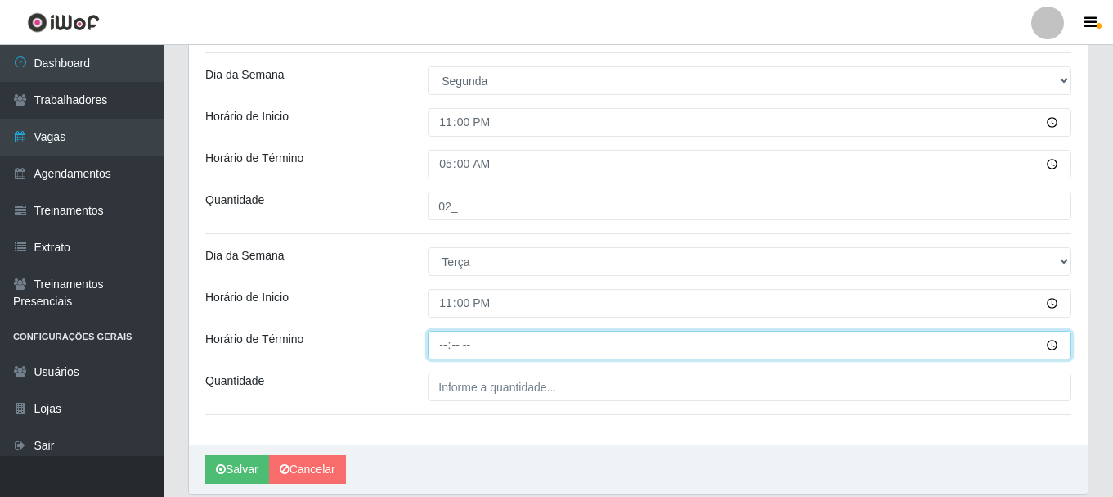
click at [441, 349] on input "Horário de Término" at bounding box center [750, 345] width 644 height 29
type input "05:00"
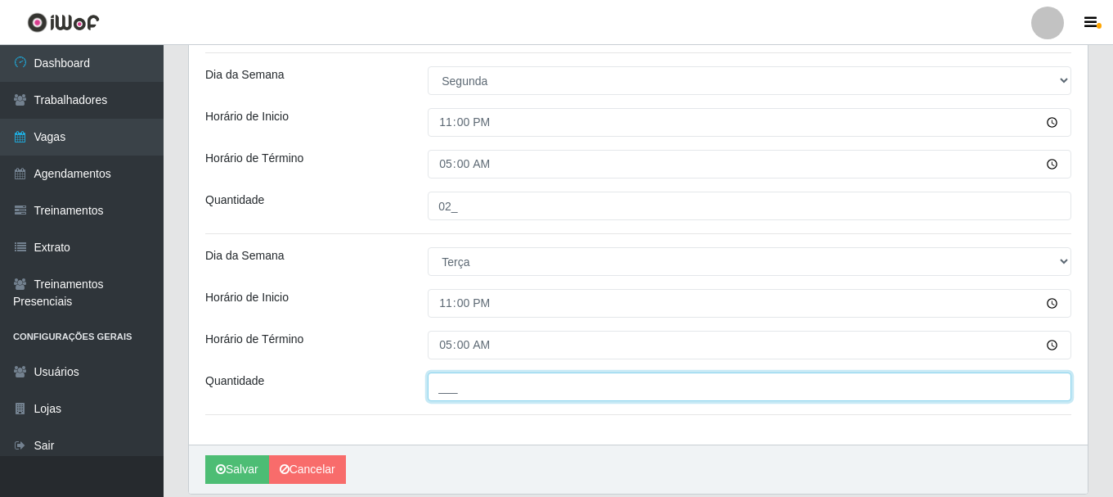
click at [470, 393] on input "___" at bounding box center [750, 386] width 644 height 29
type input "02_"
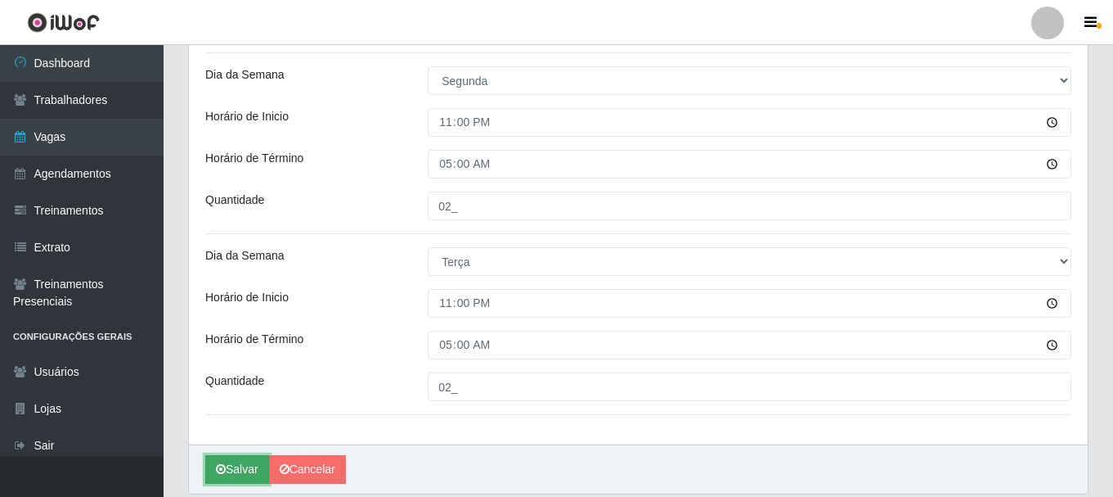
click at [243, 465] on button "Salvar" at bounding box center [237, 469] width 64 height 29
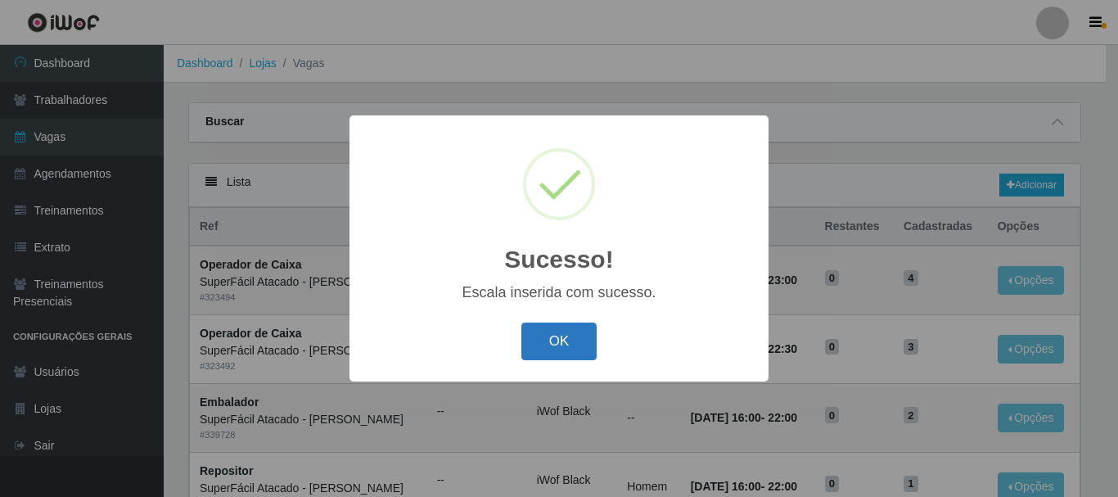
click at [553, 334] on button "OK" at bounding box center [559, 341] width 76 height 38
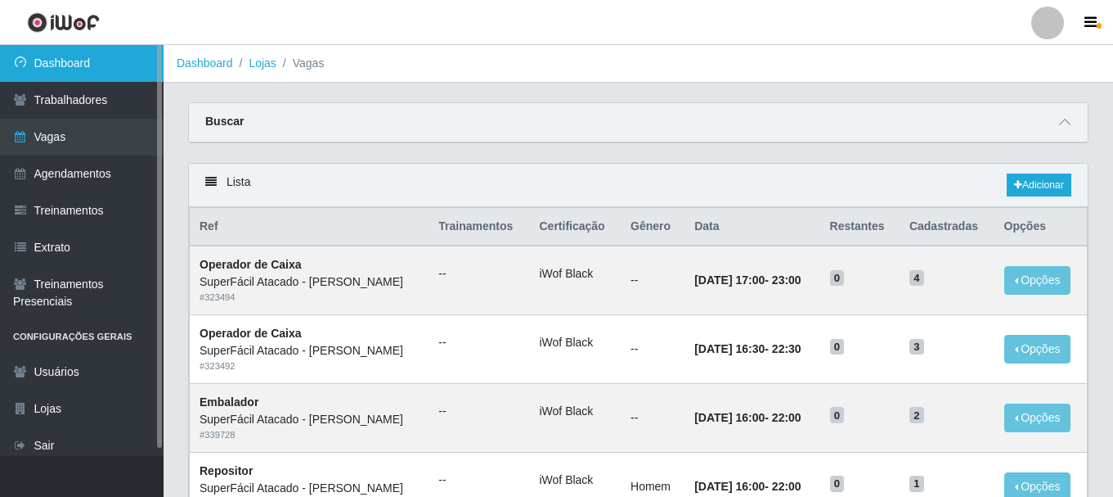
click at [115, 57] on link "Dashboard" at bounding box center [82, 63] width 164 height 37
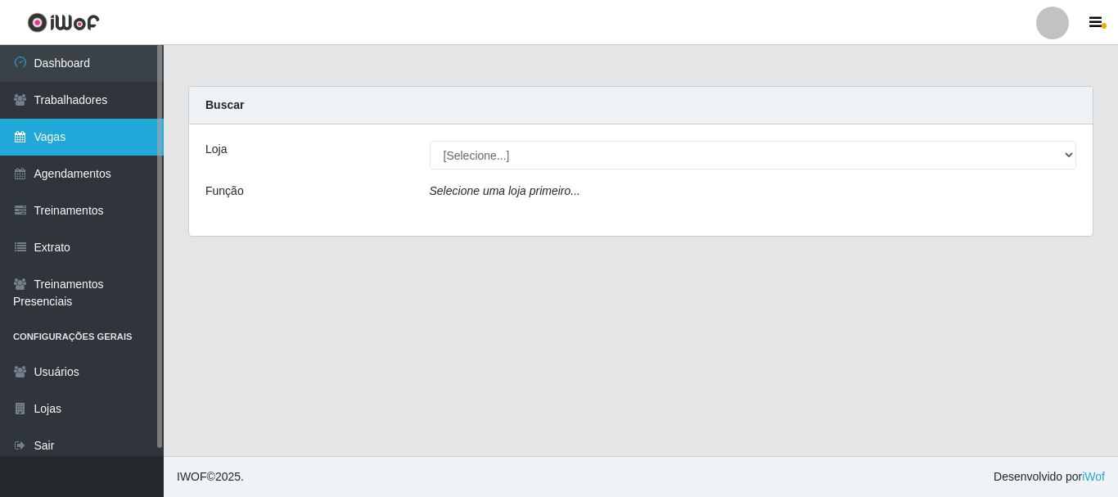
click at [44, 144] on link "Vagas" at bounding box center [82, 137] width 164 height 37
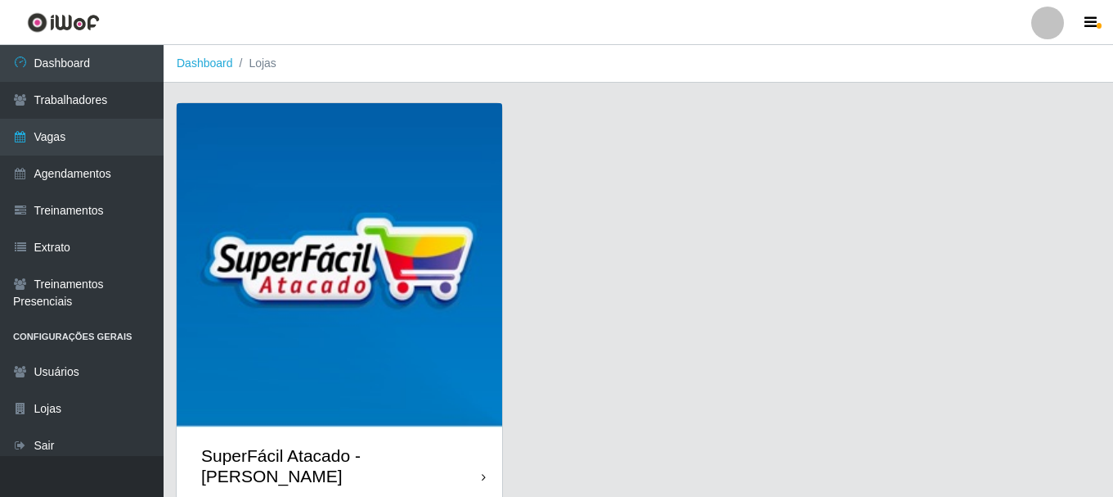
click at [476, 457] on div "SuperFácil Atacado - [PERSON_NAME]" at bounding box center [340, 466] width 326 height 74
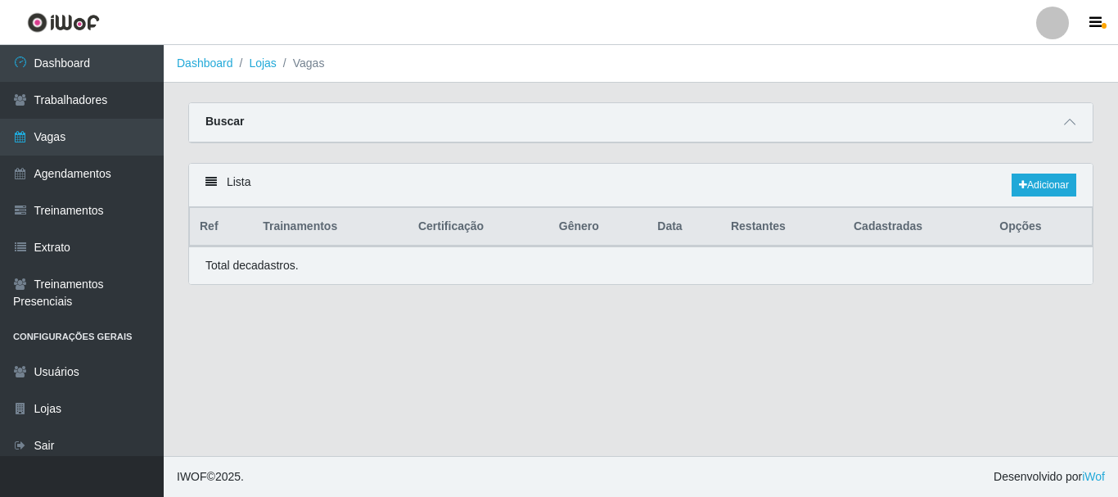
click at [476, 457] on footer "IWOF © 2025 . Desenvolvido por iWof" at bounding box center [641, 476] width 954 height 41
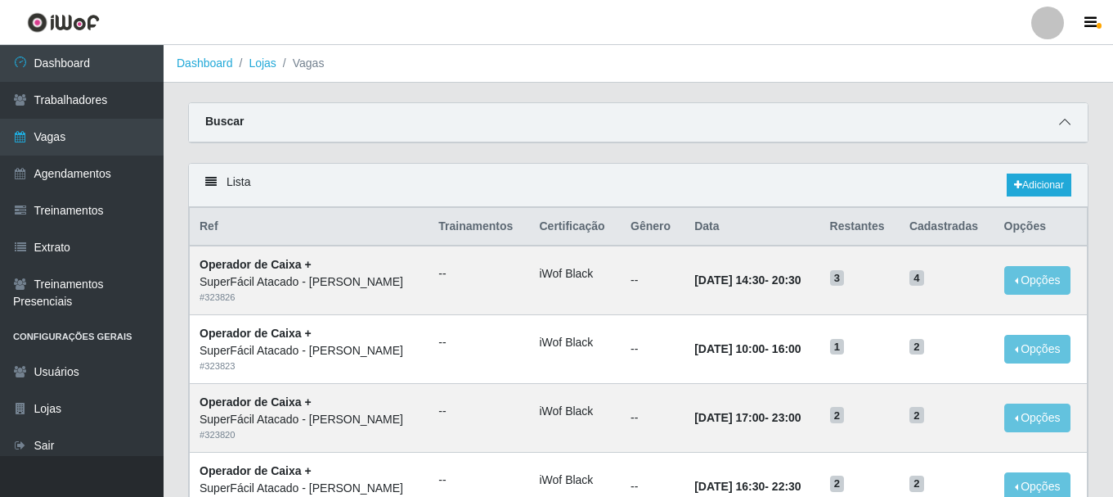
click at [1071, 119] on span at bounding box center [1065, 122] width 20 height 19
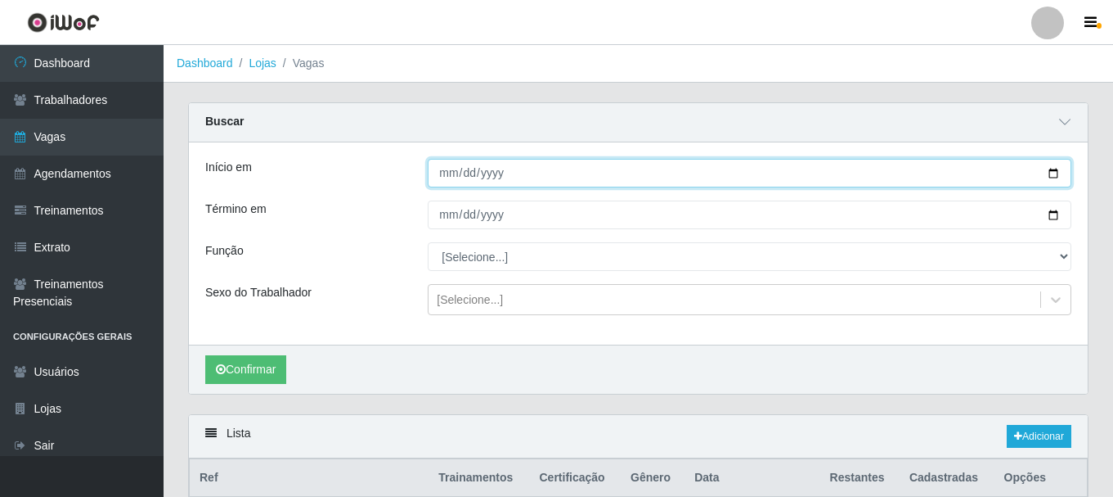
click at [816, 180] on input "Início em" at bounding box center [750, 173] width 644 height 29
type input "[DATE]"
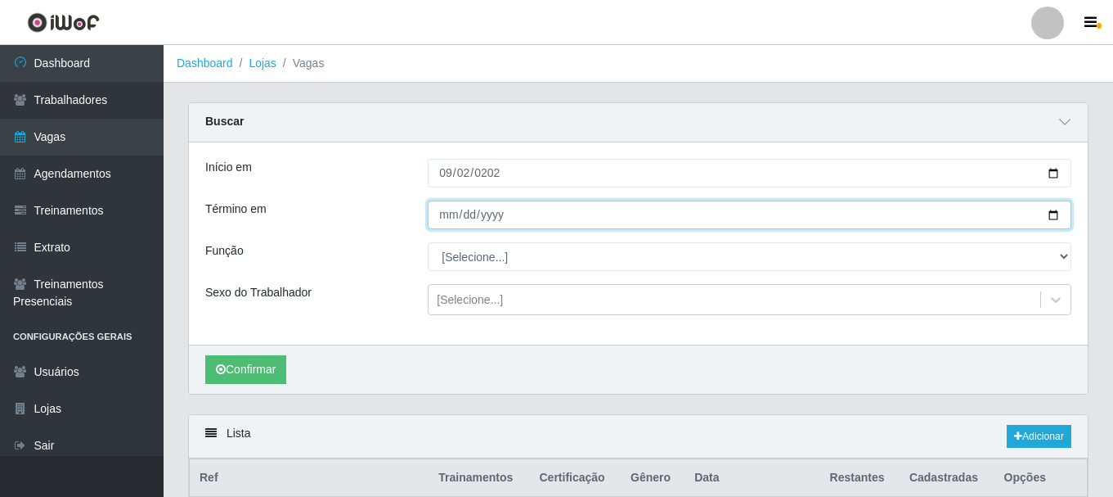
click at [448, 215] on input "Término em" at bounding box center [750, 214] width 644 height 29
type input "[DATE]"
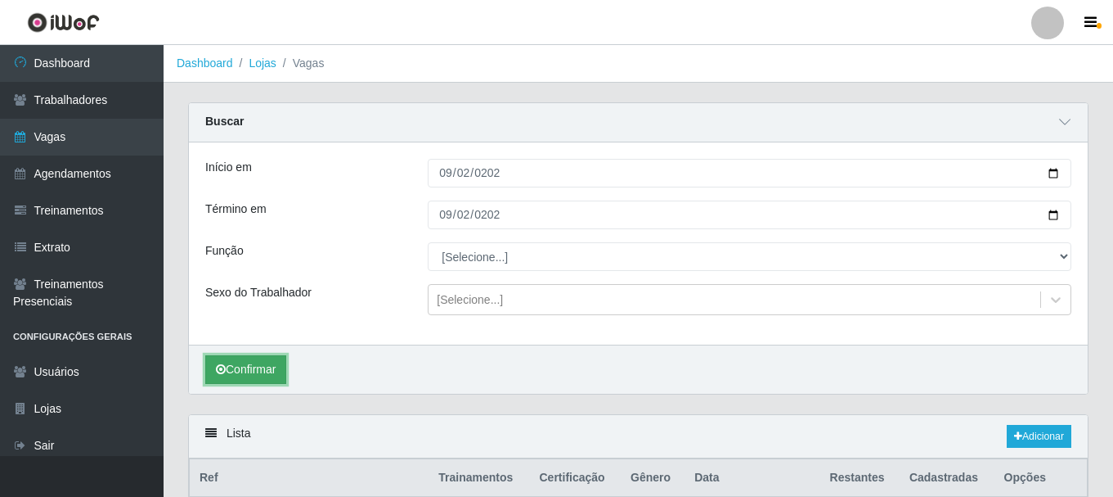
click at [276, 365] on button "Confirmar" at bounding box center [245, 369] width 81 height 29
click at [1018, 436] on icon at bounding box center [1018, 436] width 8 height 10
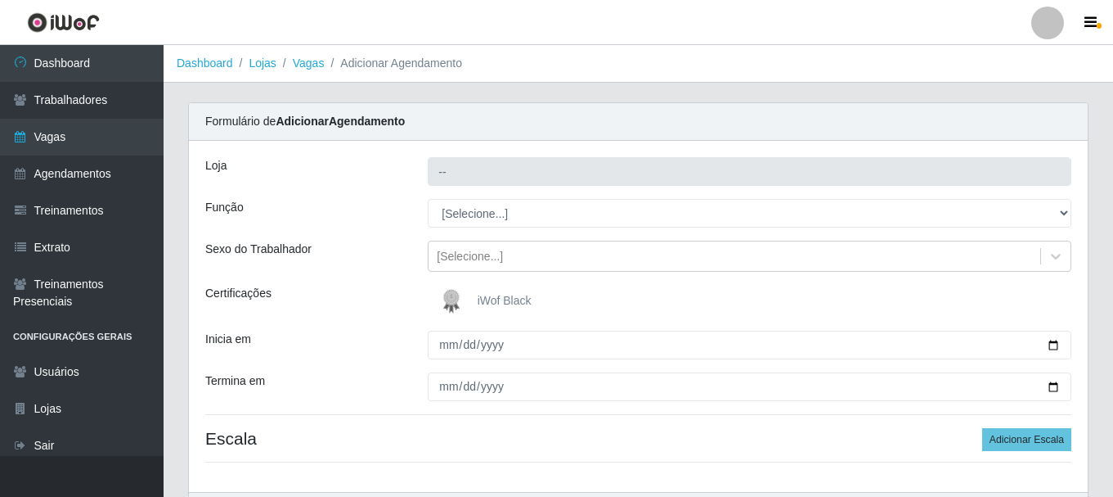
type input "SuperFácil Atacado - [PERSON_NAME]"
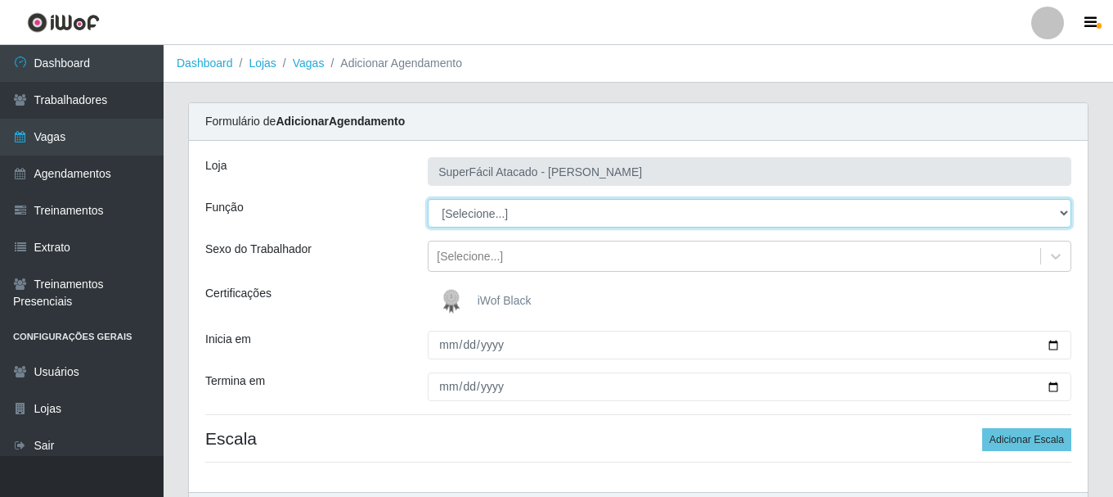
click at [1066, 215] on select "[Selecione...] Embalador Embalador + Embalador ++ Operador de Caixa Operador de…" at bounding box center [750, 213] width 644 height 29
select select "24"
click at [428, 199] on select "[Selecione...] Embalador Embalador + Embalador ++ Operador de Caixa Operador de…" at bounding box center [750, 213] width 644 height 29
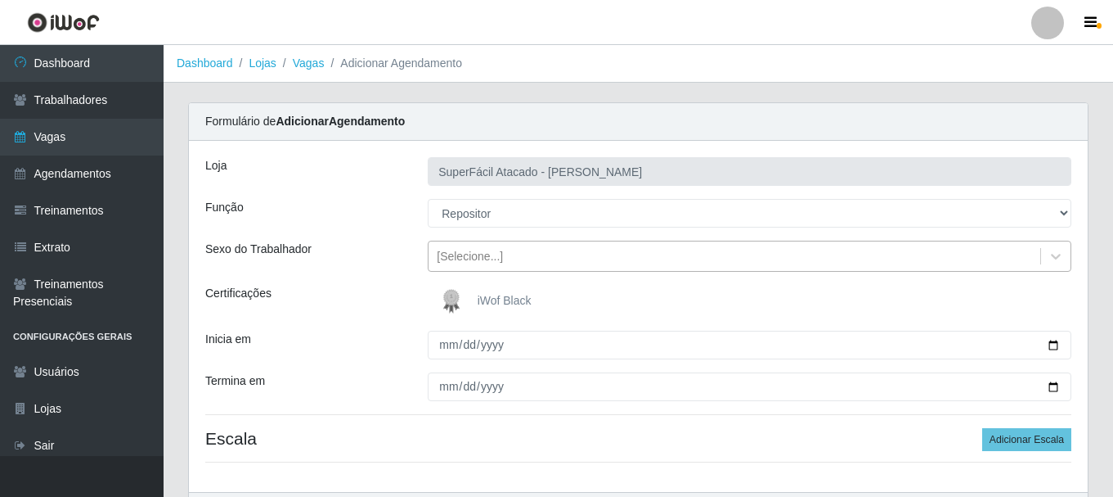
click at [468, 259] on div "[Selecione...]" at bounding box center [470, 256] width 66 height 17
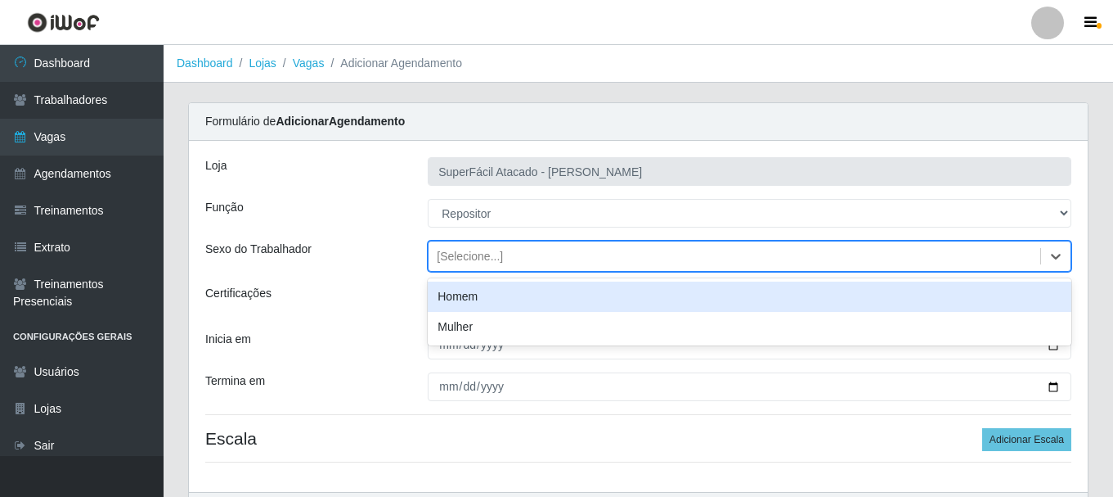
click at [466, 295] on div "Homem" at bounding box center [750, 296] width 644 height 30
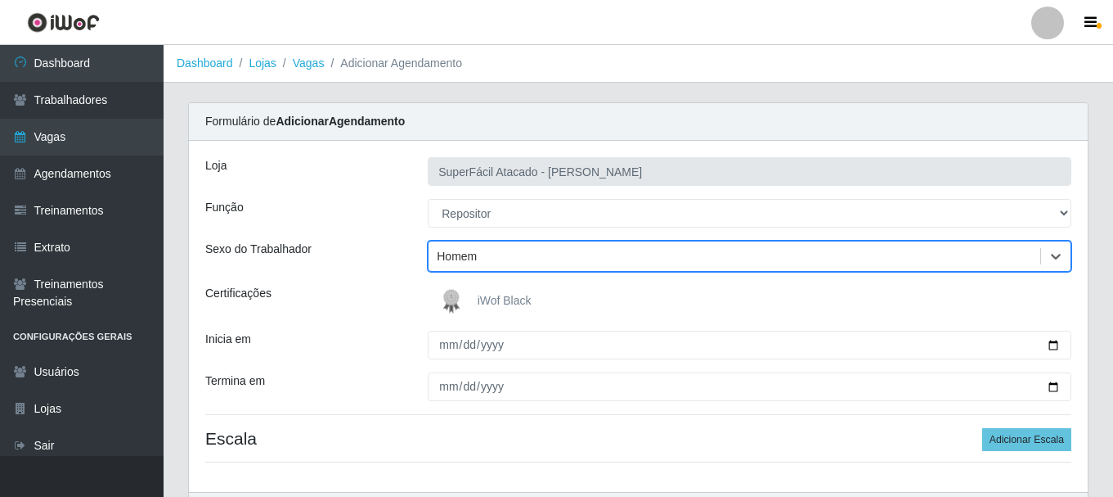
click at [498, 304] on span "iWof Black" at bounding box center [505, 300] width 54 height 13
click at [0, 0] on input "iWof Black" at bounding box center [0, 0] width 0 height 0
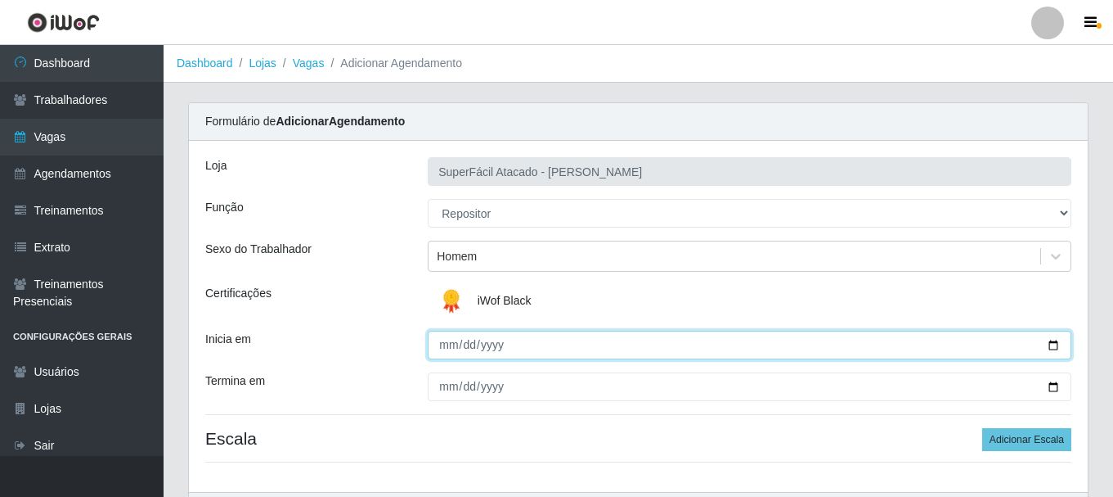
click at [1055, 348] on input "Inicia em" at bounding box center [750, 345] width 644 height 29
type input "[DATE]"
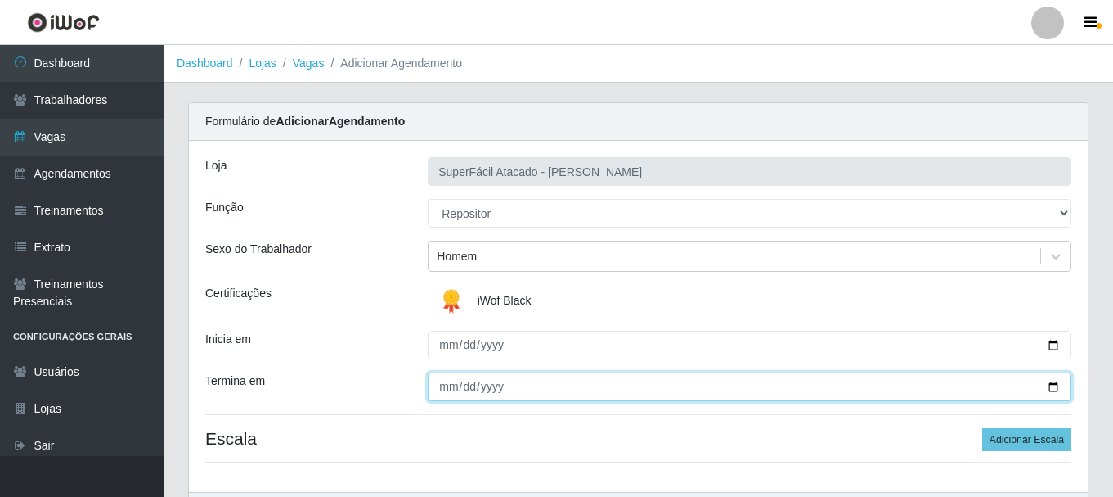
click at [1050, 387] on input "Termina em" at bounding box center [750, 386] width 644 height 29
type input "[DATE]"
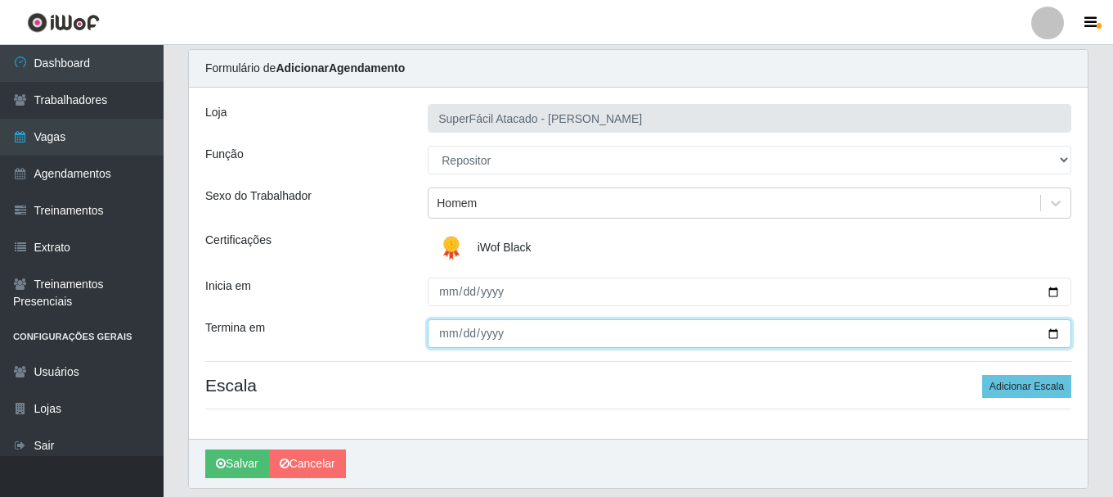
scroll to position [82, 0]
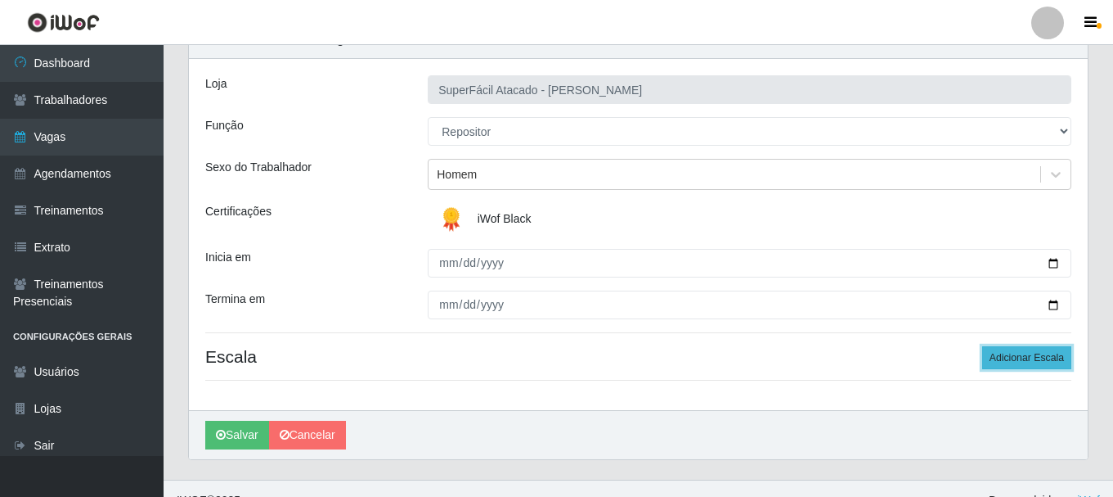
click at [1006, 358] on button "Adicionar Escala" at bounding box center [1027, 357] width 89 height 23
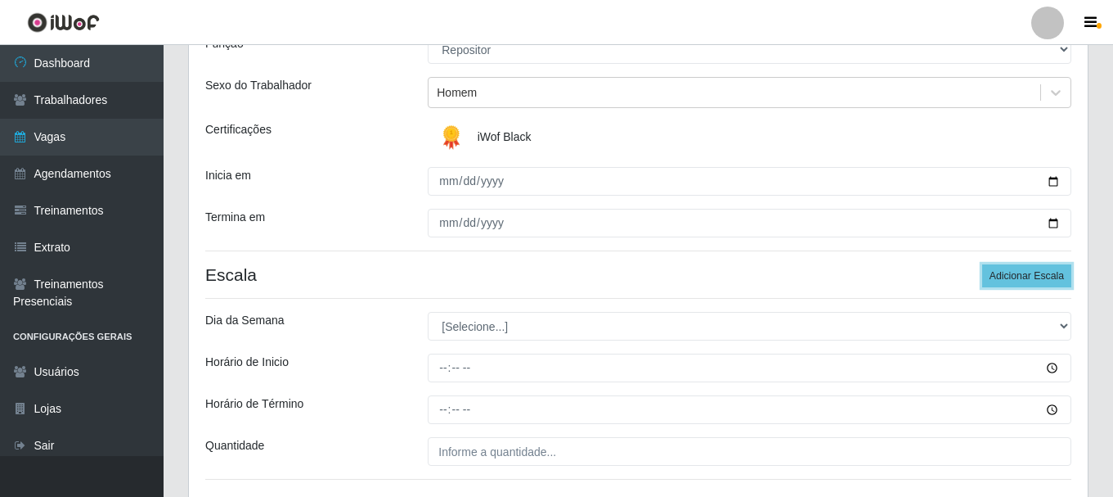
scroll to position [245, 0]
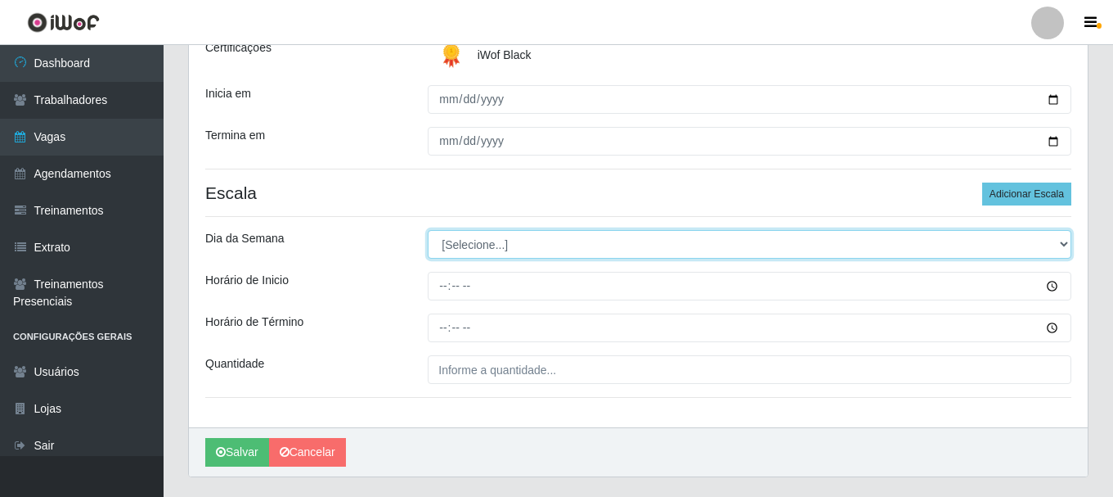
drag, startPoint x: 1061, startPoint y: 245, endPoint x: 1044, endPoint y: 247, distance: 17.3
click at [1061, 245] on select "[Selecione...] Segunda Terça Quarta Quinta Sexta Sábado Domingo" at bounding box center [750, 244] width 644 height 29
select select "2"
click at [428, 230] on select "[Selecione...] Segunda Terça Quarta Quinta Sexta Sábado Domingo" at bounding box center [750, 244] width 644 height 29
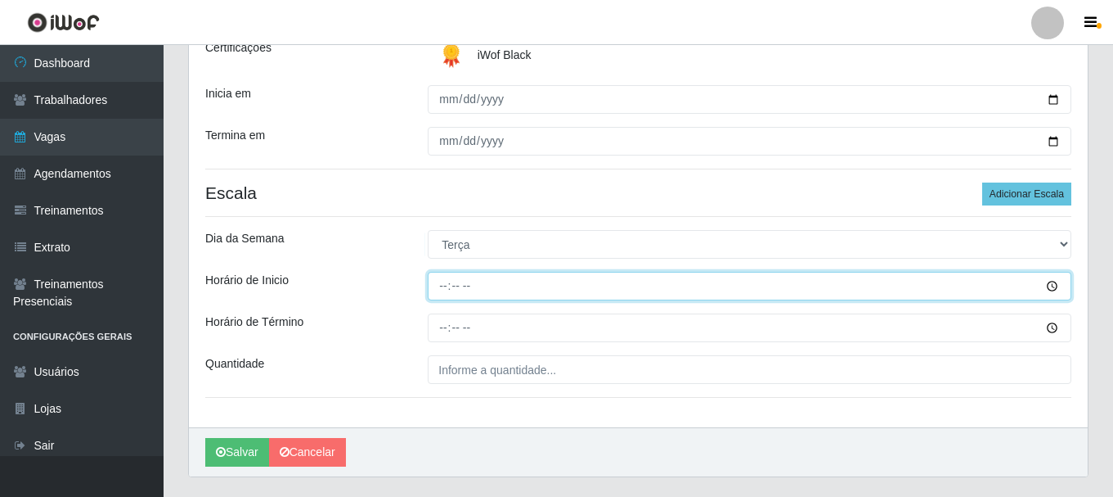
click at [444, 285] on input "Horário de Inicio" at bounding box center [750, 286] width 644 height 29
type input "08:00"
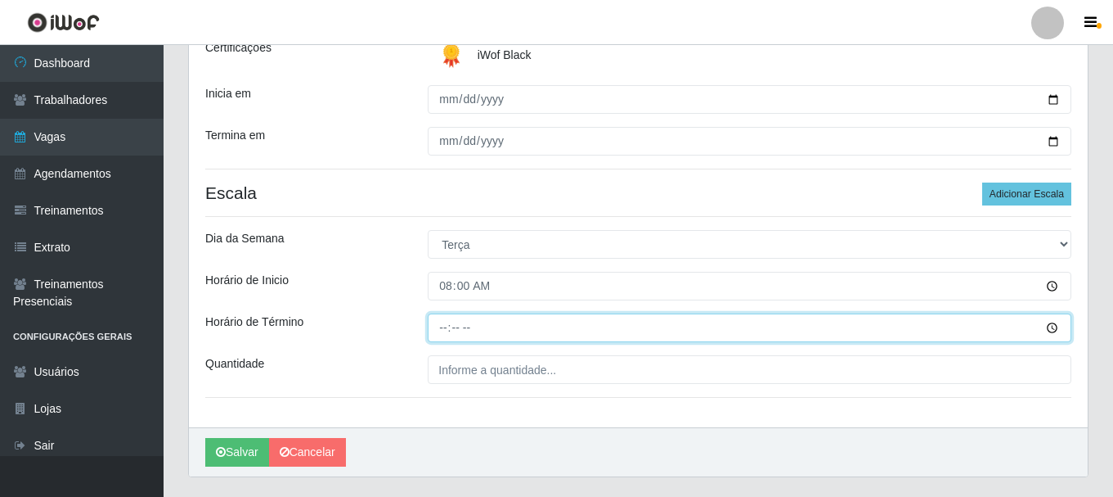
click at [437, 330] on input "Horário de Término" at bounding box center [750, 327] width 644 height 29
type input "14:00"
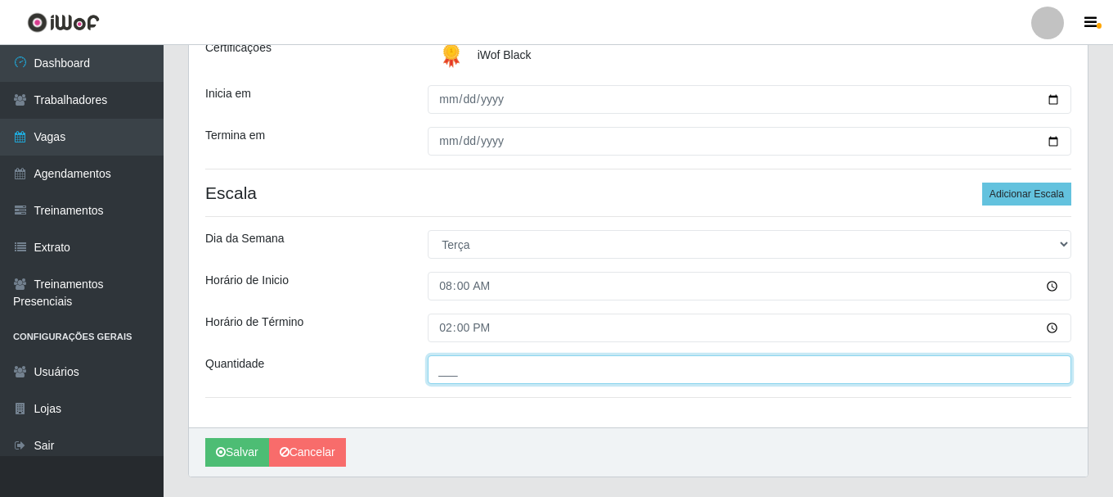
click at [497, 377] on input "___" at bounding box center [750, 369] width 644 height 29
type input "01_"
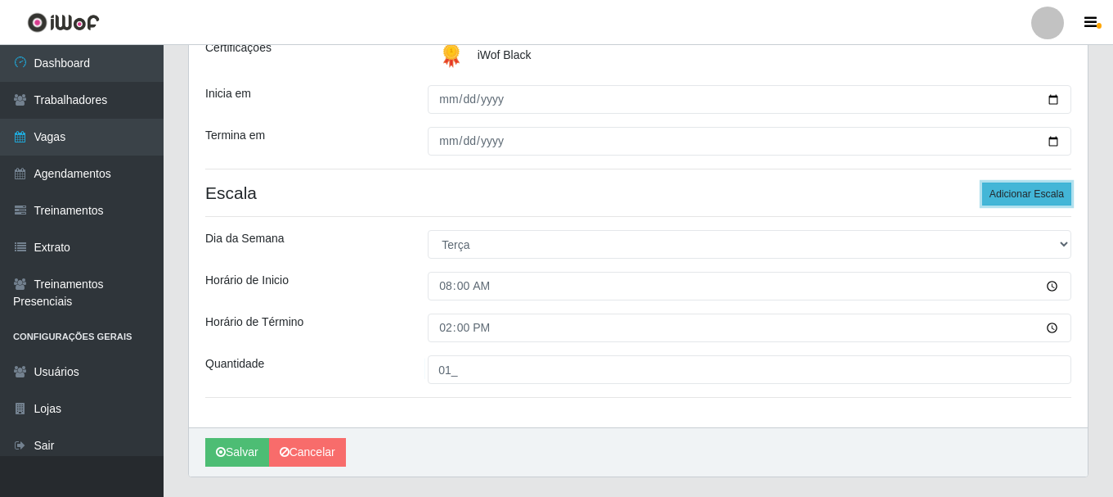
click at [1015, 194] on button "Adicionar Escala" at bounding box center [1027, 193] width 89 height 23
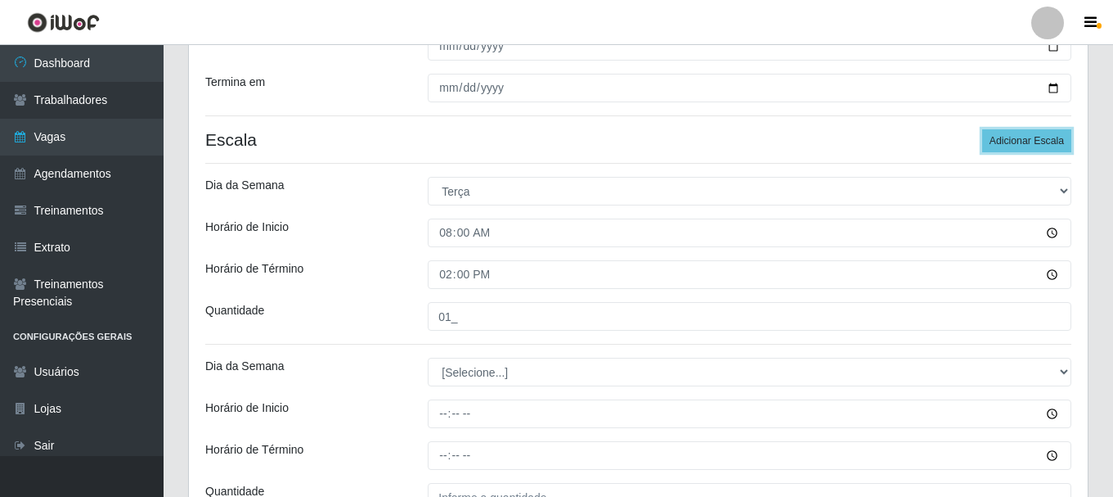
scroll to position [327, 0]
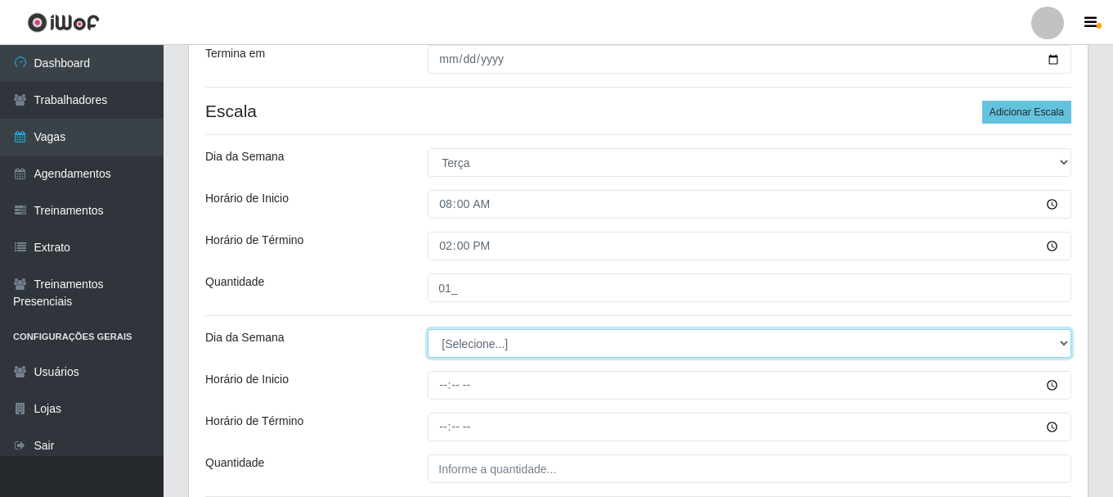
click at [853, 343] on select "[Selecione...] Segunda Terça Quarta Quinta Sexta Sábado Domingo" at bounding box center [750, 343] width 644 height 29
select select "2"
click at [428, 329] on select "[Selecione...] Segunda Terça Quarta Quinta Sexta Sábado Domingo" at bounding box center [750, 343] width 644 height 29
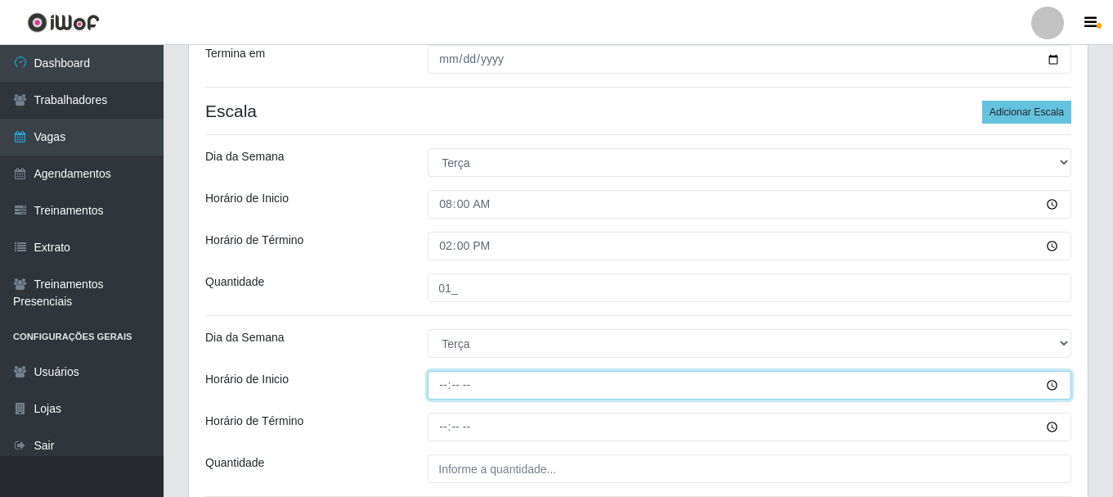
click at [443, 381] on input "Horário de Inicio" at bounding box center [750, 385] width 644 height 29
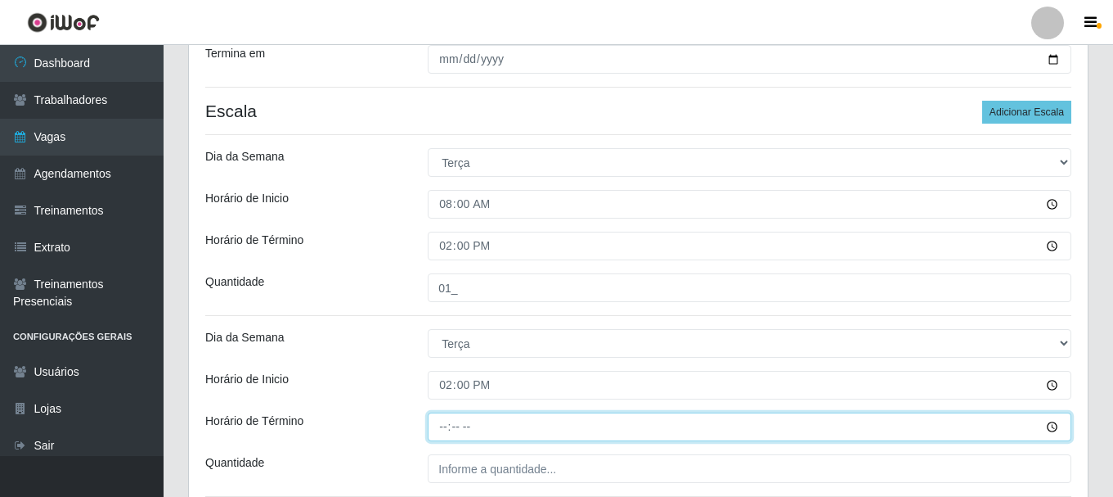
click at [446, 430] on input "Horário de Término" at bounding box center [750, 426] width 644 height 29
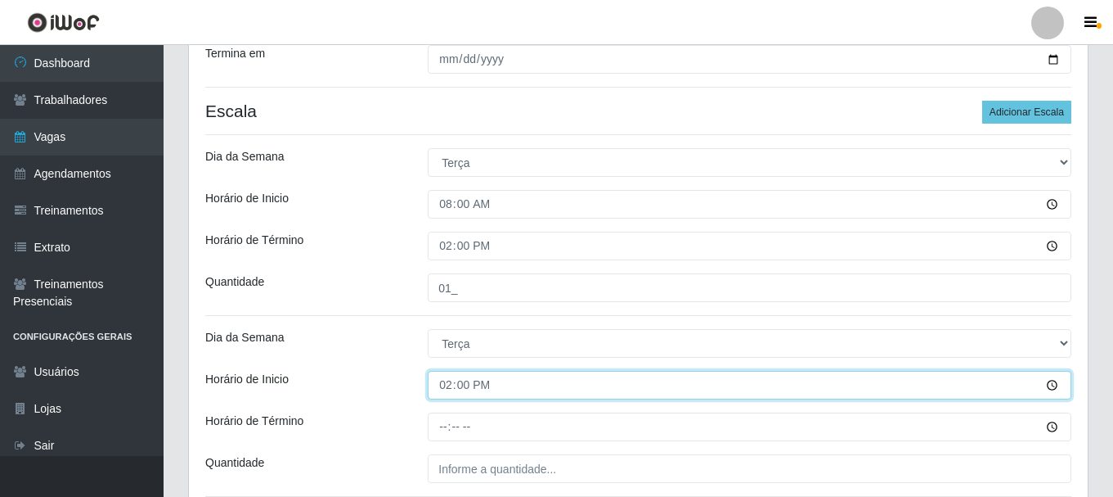
click at [445, 382] on input "14:00" at bounding box center [750, 385] width 644 height 29
type input "16:00"
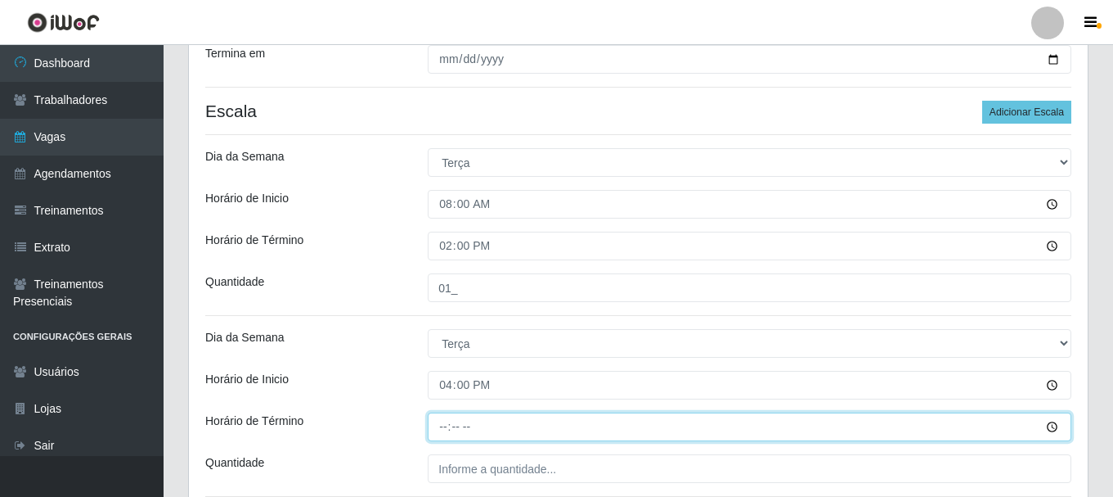
click at [436, 425] on input "Horário de Término" at bounding box center [750, 426] width 644 height 29
type input "22:00"
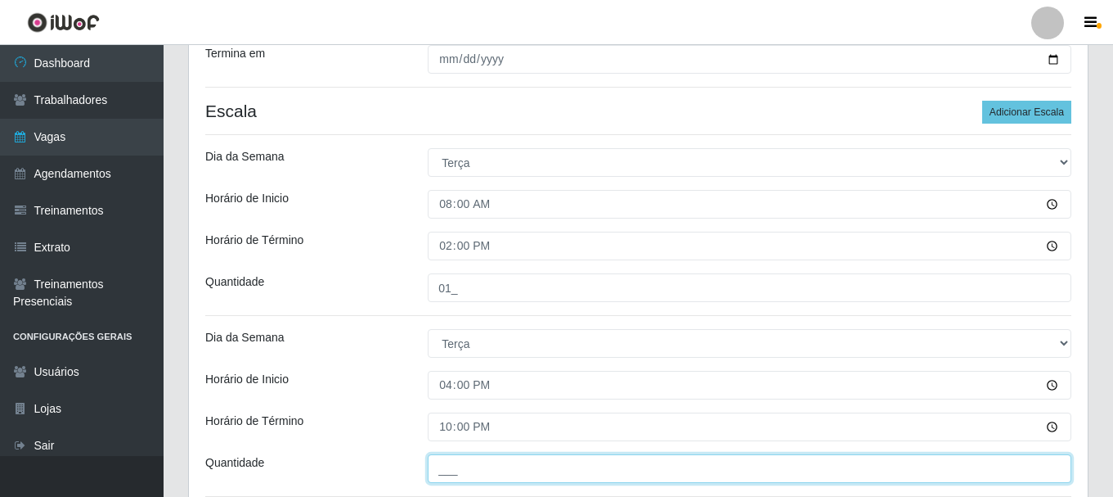
click at [583, 476] on input "___" at bounding box center [750, 468] width 644 height 29
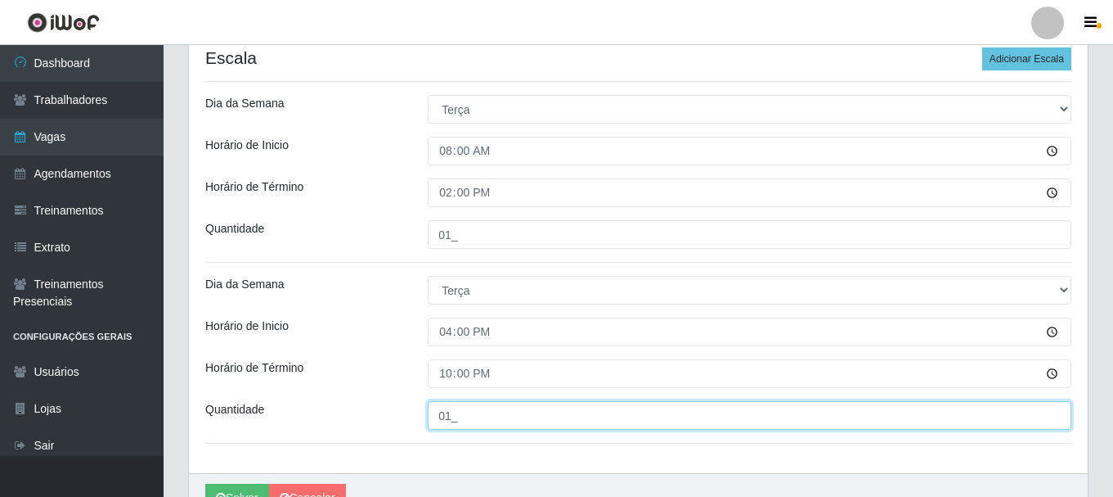
scroll to position [409, 0]
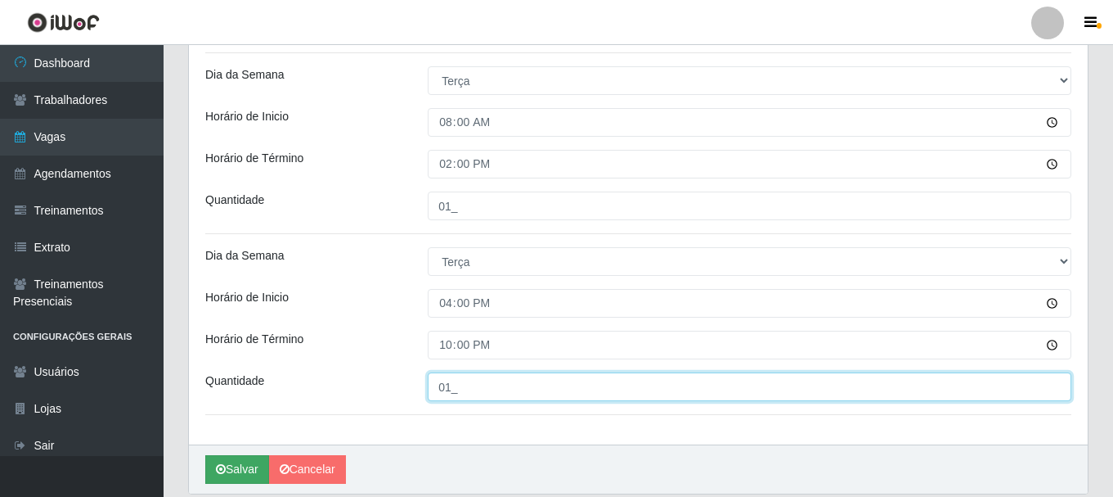
type input "01_"
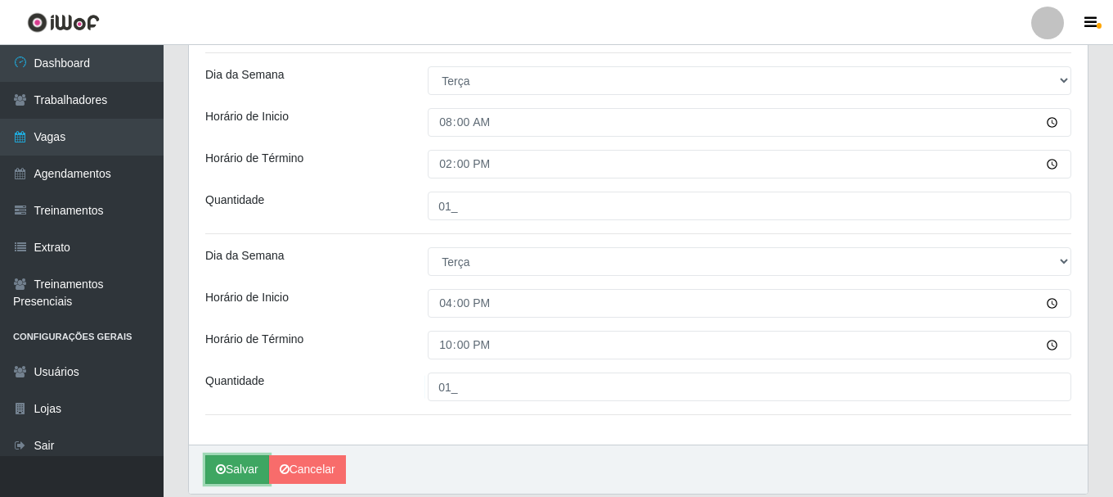
click at [228, 467] on button "Salvar" at bounding box center [237, 469] width 64 height 29
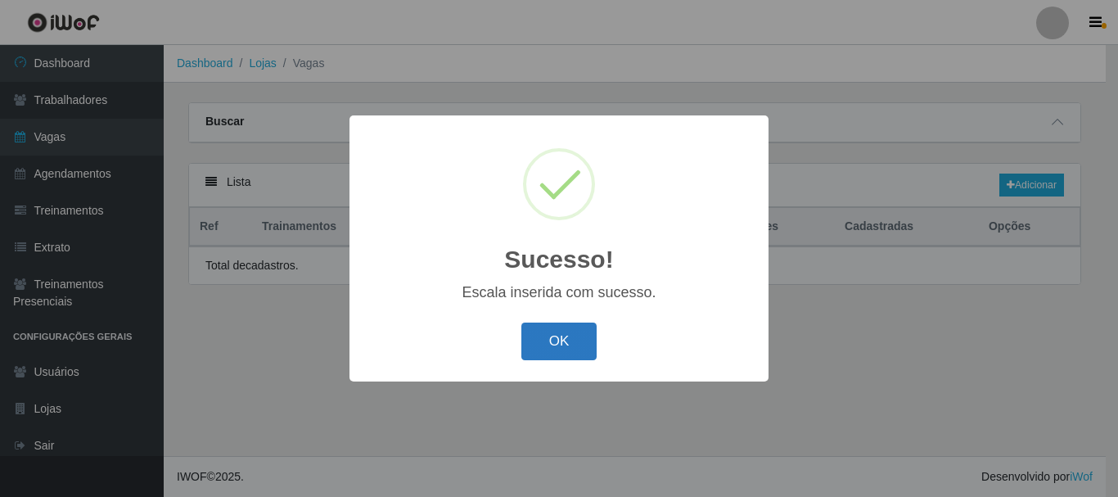
click at [578, 341] on button "OK" at bounding box center [559, 341] width 76 height 38
